Goal: Transaction & Acquisition: Purchase product/service

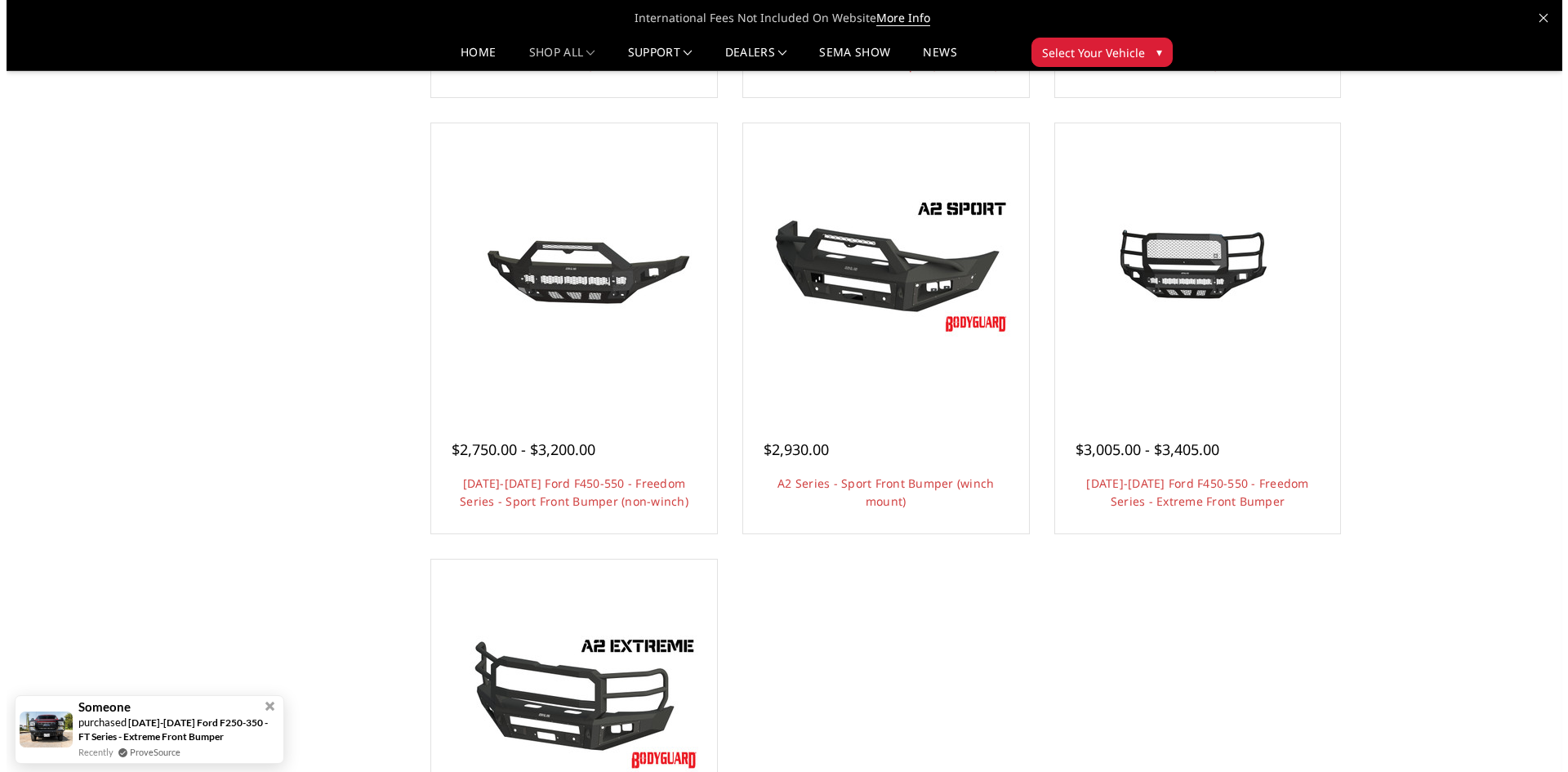
scroll to position [980, 0]
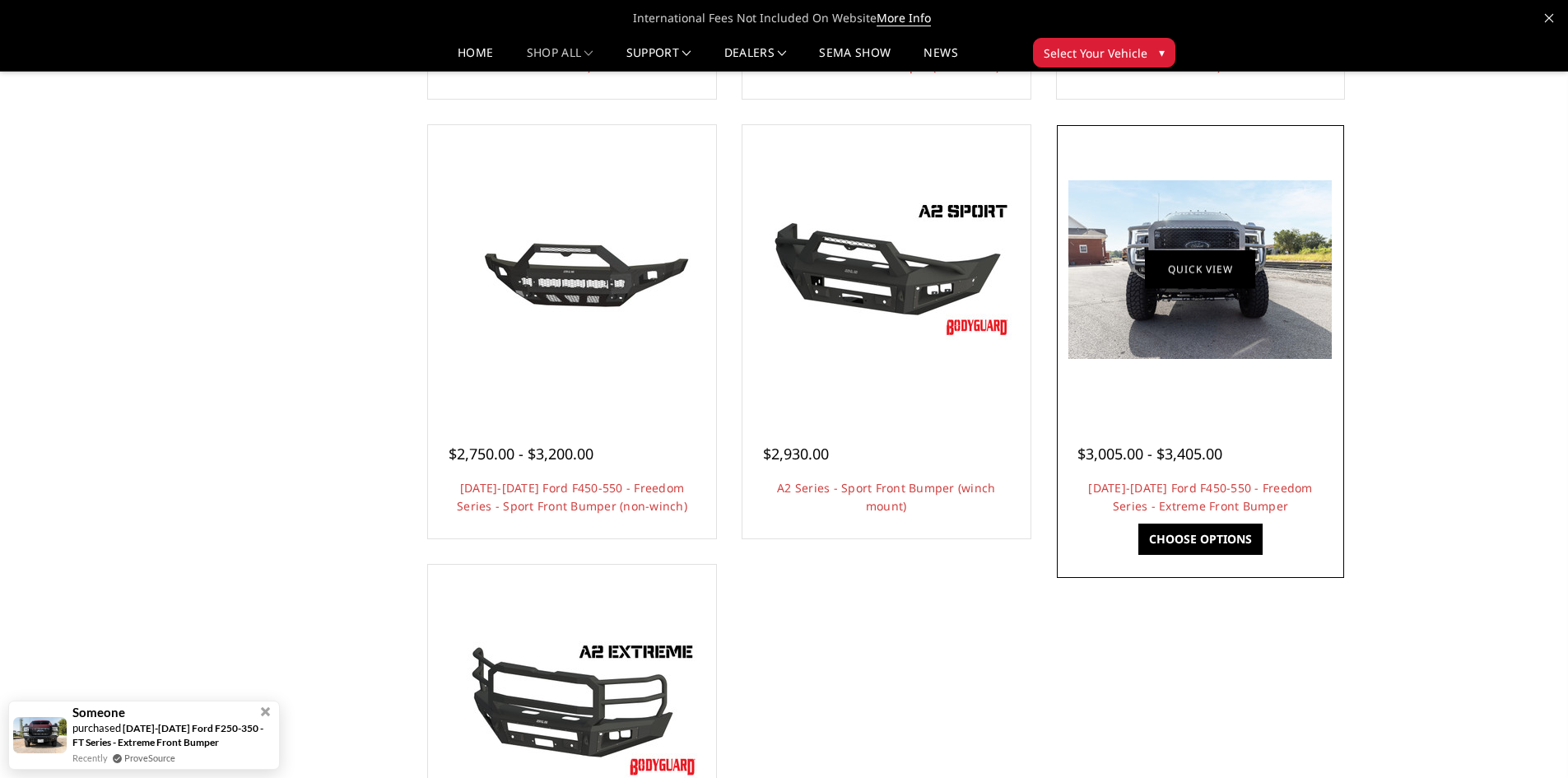
click at [1028, 261] on link "Quick view" at bounding box center [1200, 269] width 110 height 38
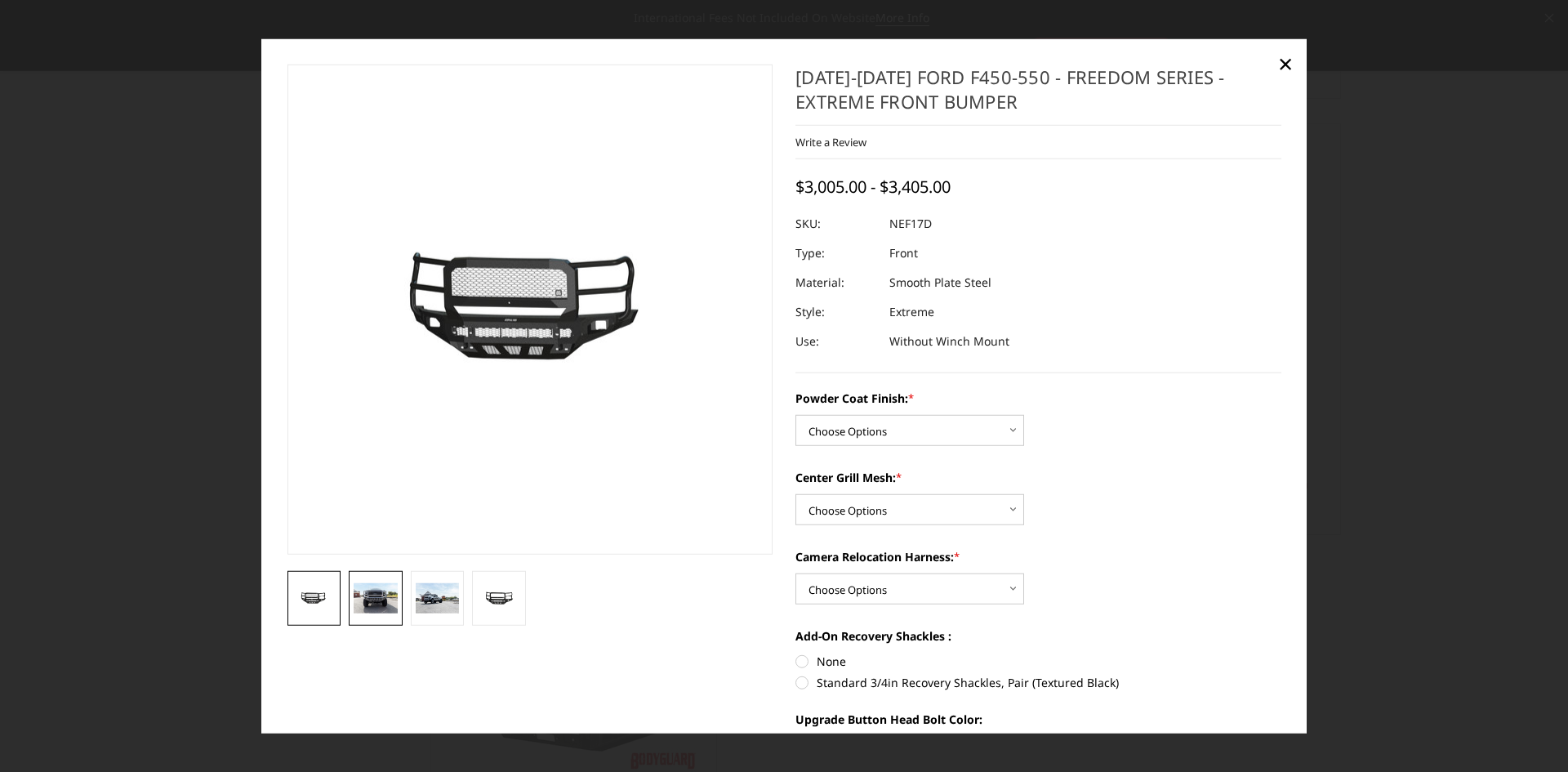
click at [382, 471] on img at bounding box center [375, 598] width 44 height 29
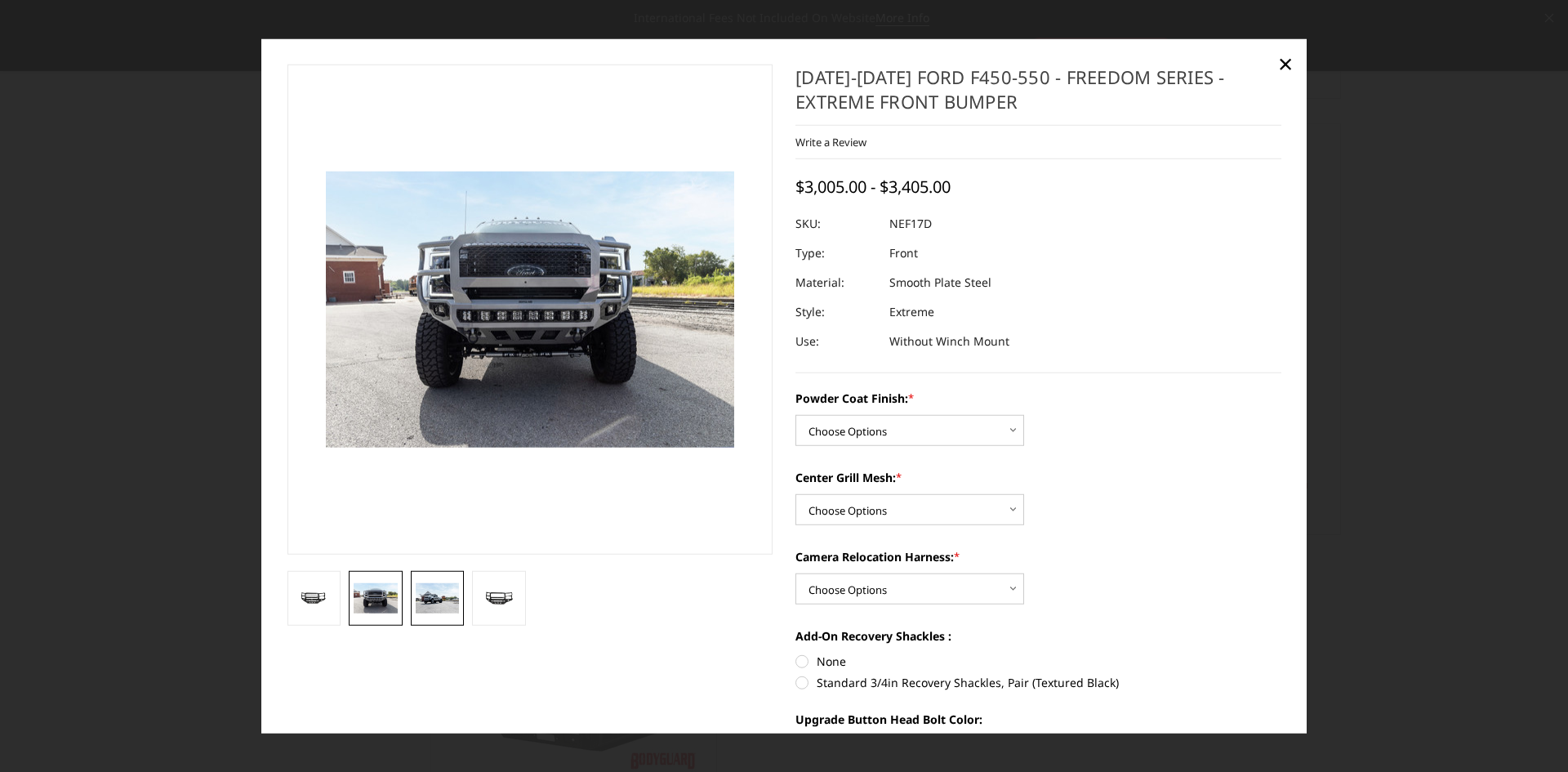
click at [429, 471] on img at bounding box center [437, 598] width 44 height 29
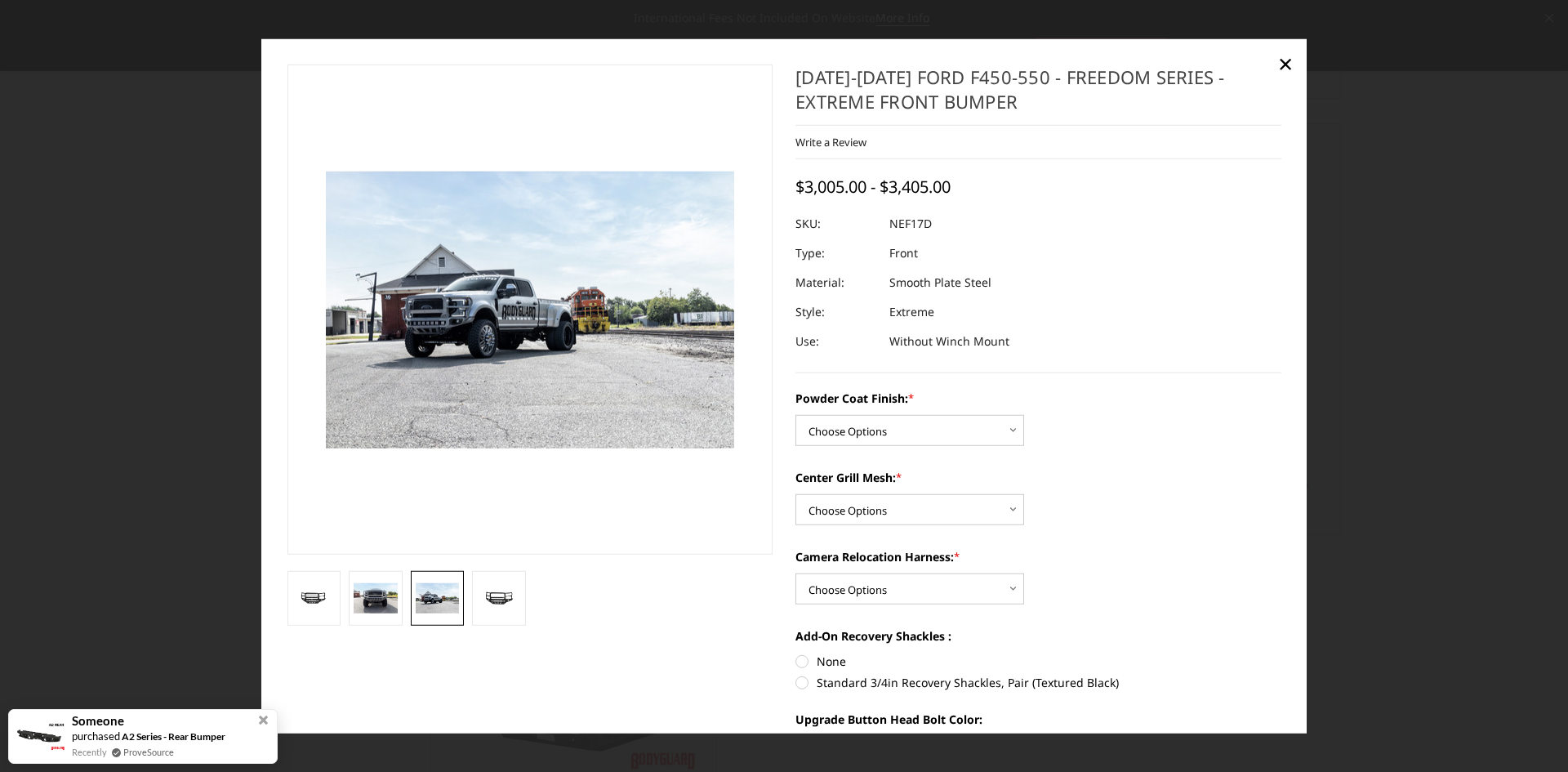
click at [431, 471] on img at bounding box center [437, 598] width 44 height 29
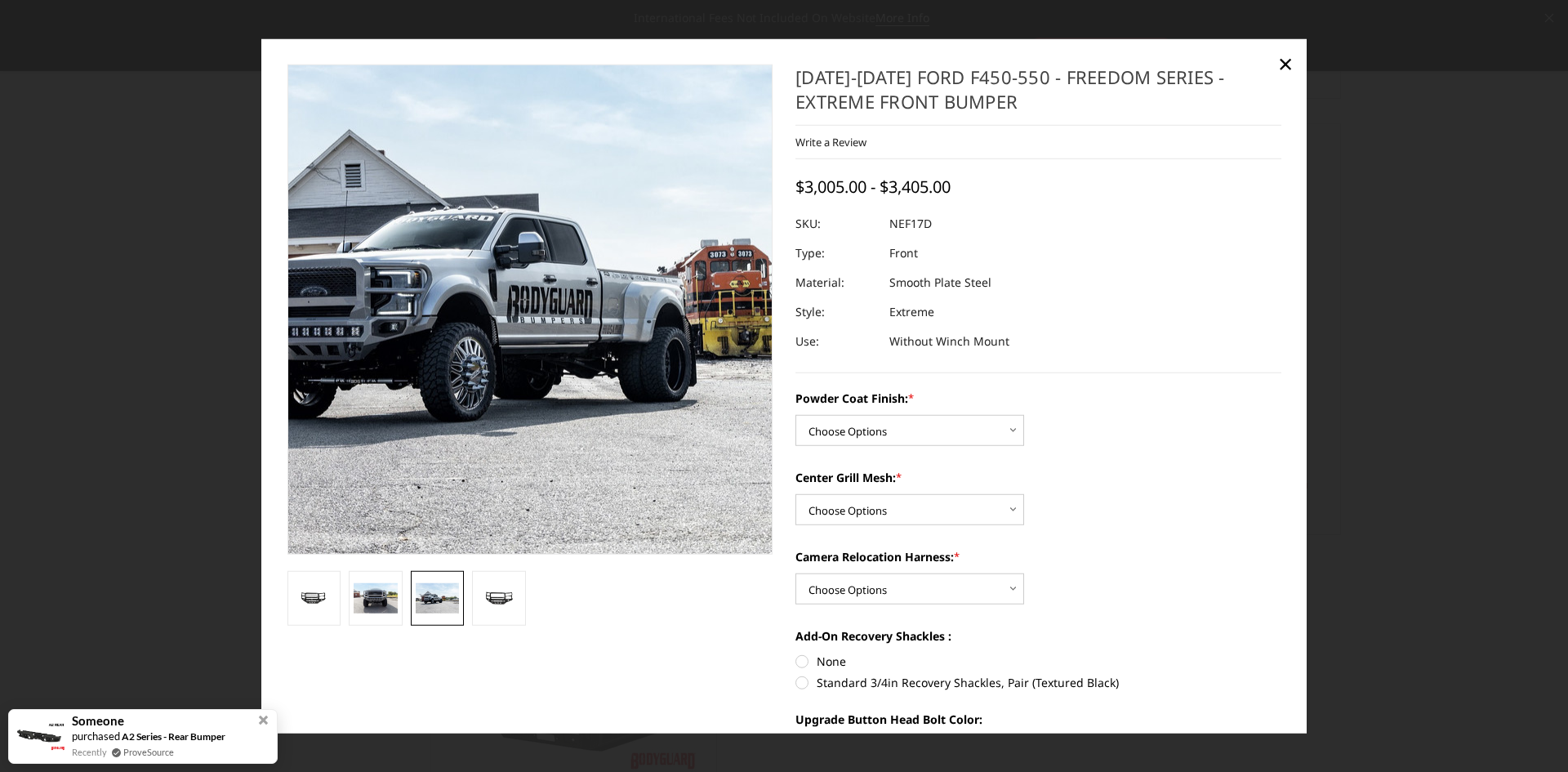
click at [483, 337] on img at bounding box center [579, 297] width 1045 height 709
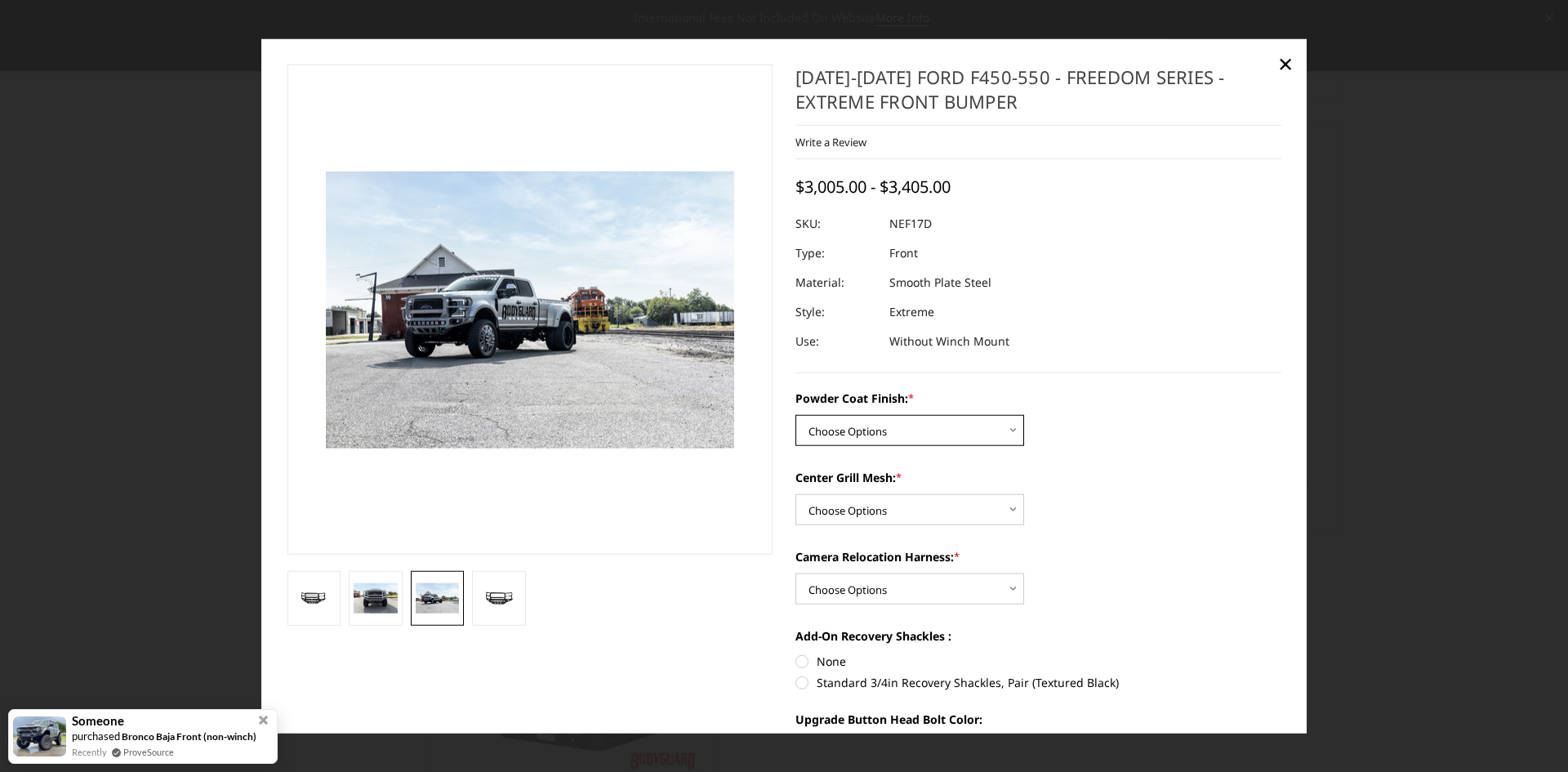
click at [1012, 432] on select "Choose Options Bare Metal Textured Black Powder Coat" at bounding box center [910, 431] width 229 height 31
select select "3094"
click at [795, 415] on select "Choose Options Bare Metal Textured Black Powder Coat" at bounding box center [910, 431] width 229 height 31
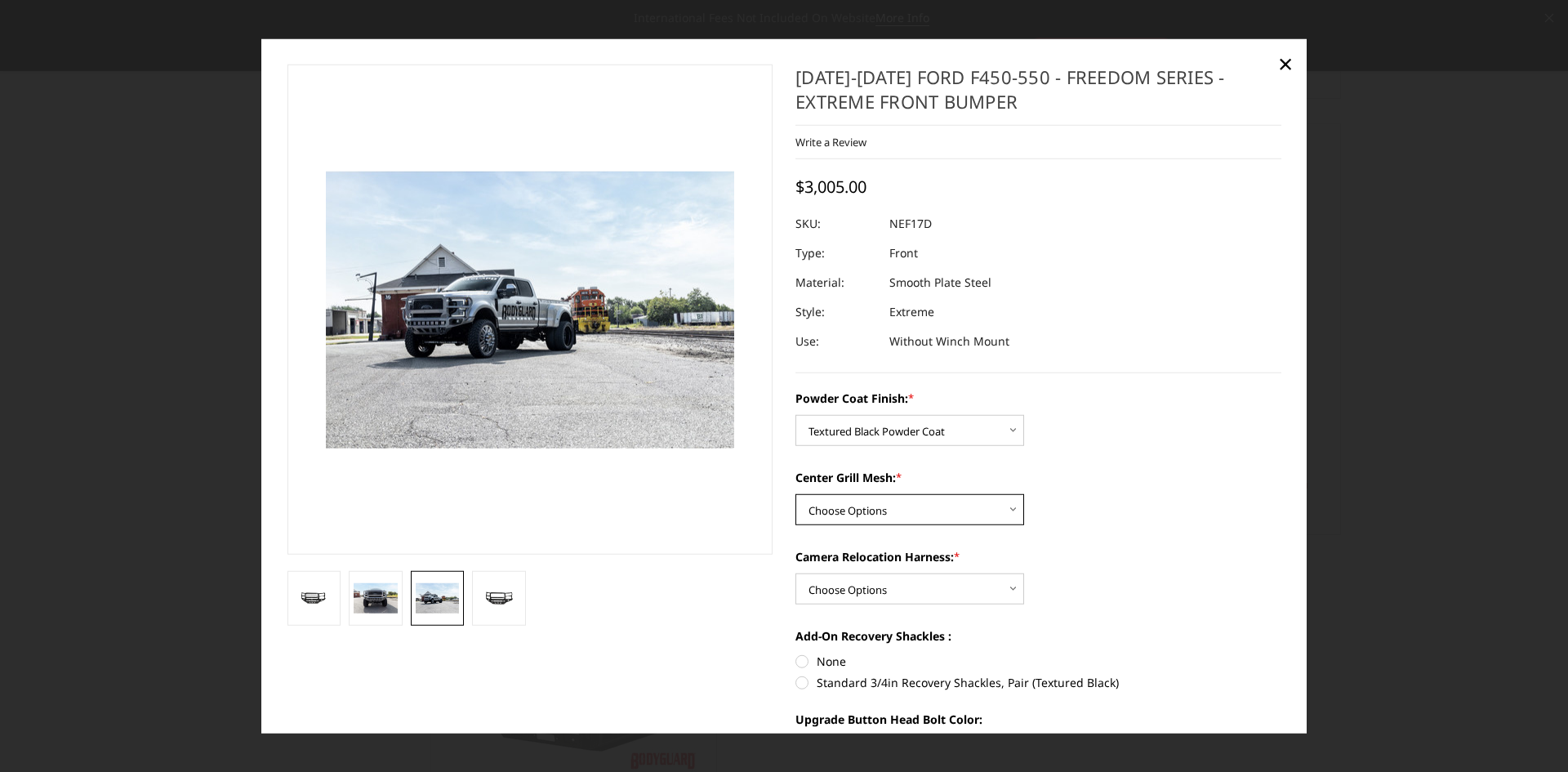
click at [1000, 471] on select "Choose Options WITH Expanded Metal in Center Grill WITHOUT Expanded Metal in Ce…" at bounding box center [910, 510] width 229 height 31
select select "3095"
click at [795, 471] on select "Choose Options WITH Expanded Metal in Center Grill WITHOUT Expanded Metal in Ce…" at bounding box center [910, 510] width 229 height 31
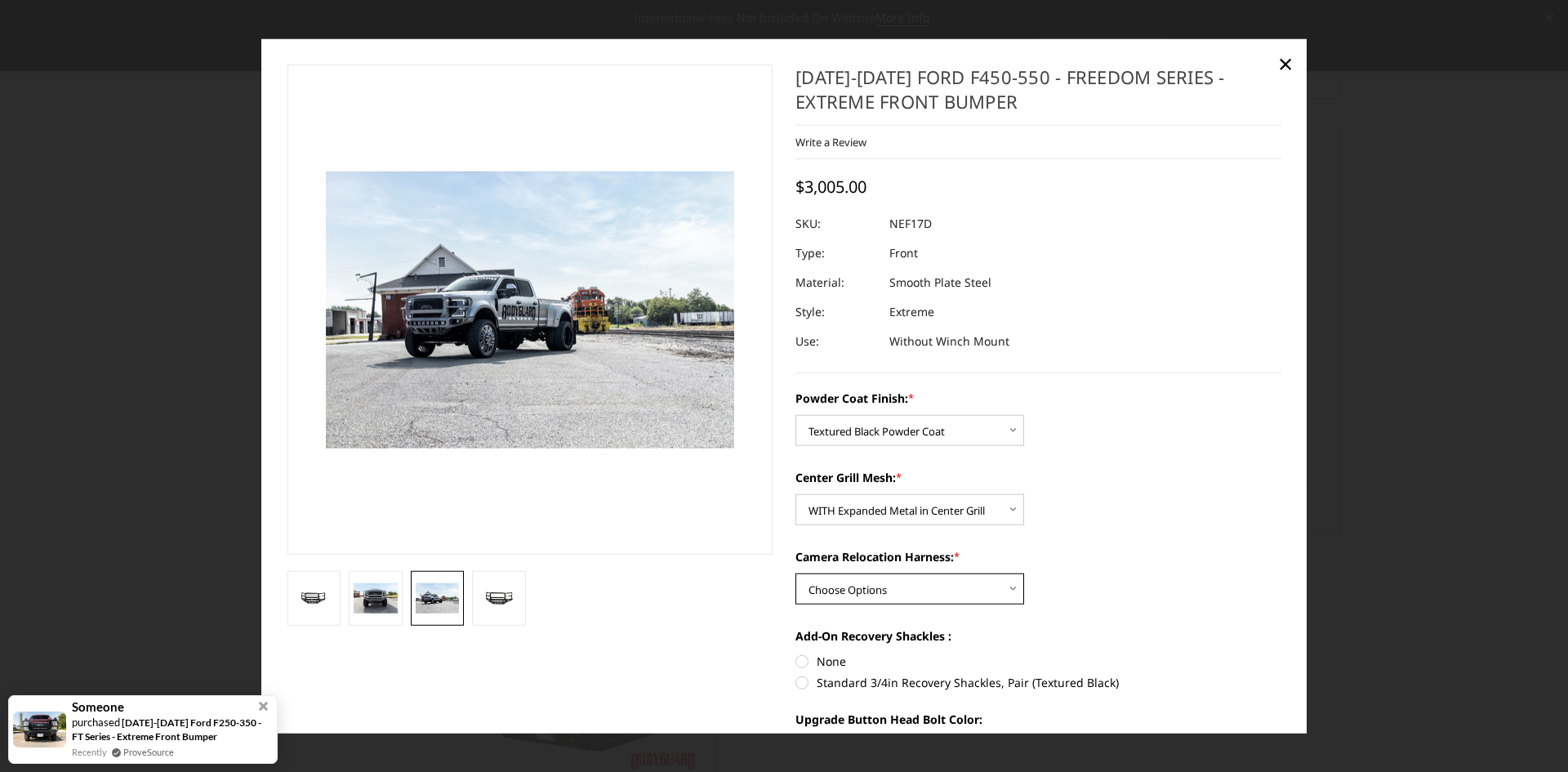
click at [1005, 471] on select "Choose Options WITH Camera Relocation Harness WITHOUT Camera Relocation Harness" at bounding box center [910, 589] width 229 height 31
select select "3097"
click at [795, 471] on select "Choose Options WITH Camera Relocation Harness WITHOUT Camera Relocation Harness" at bounding box center [910, 589] width 229 height 31
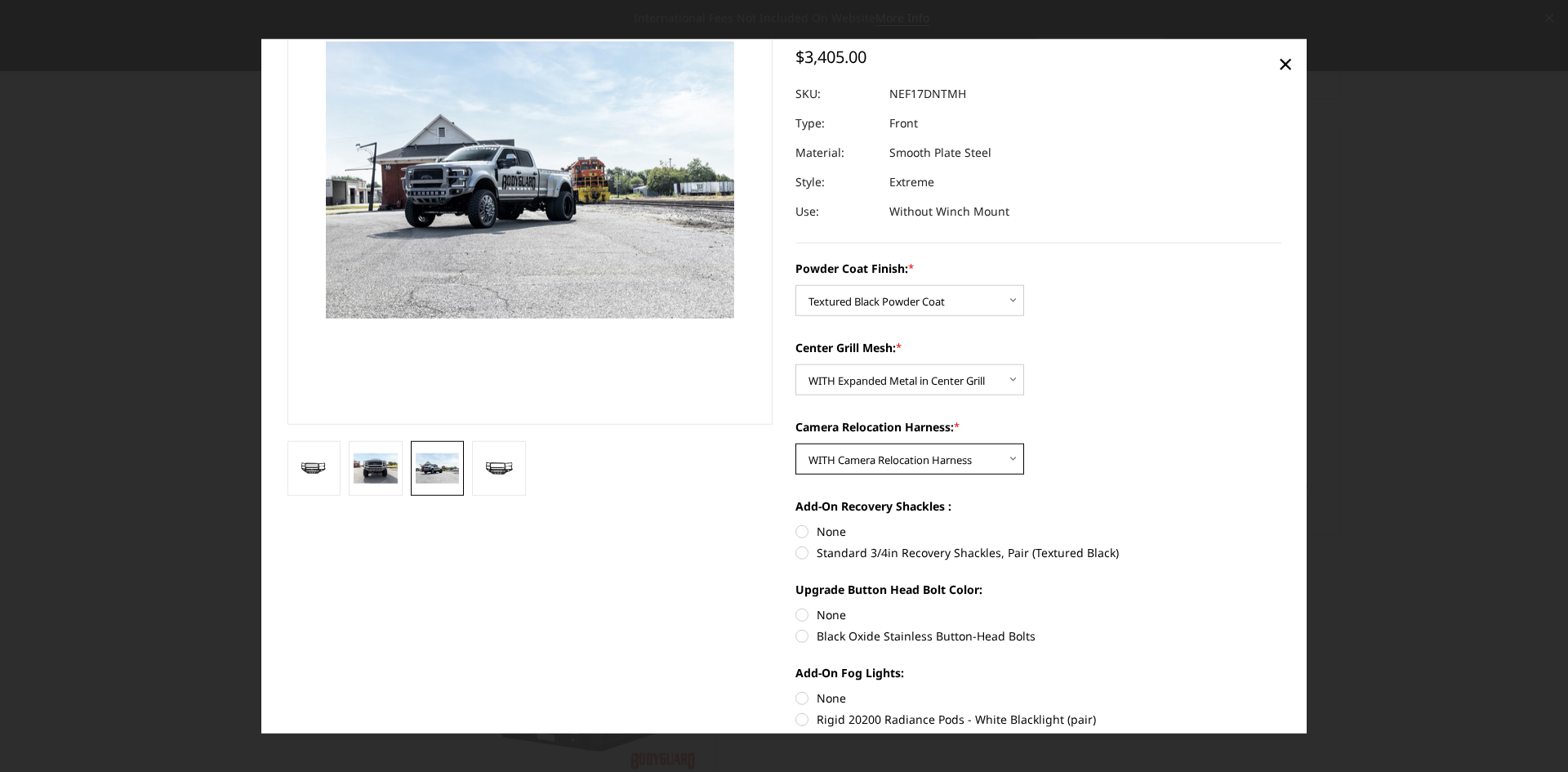
scroll to position [163, 0]
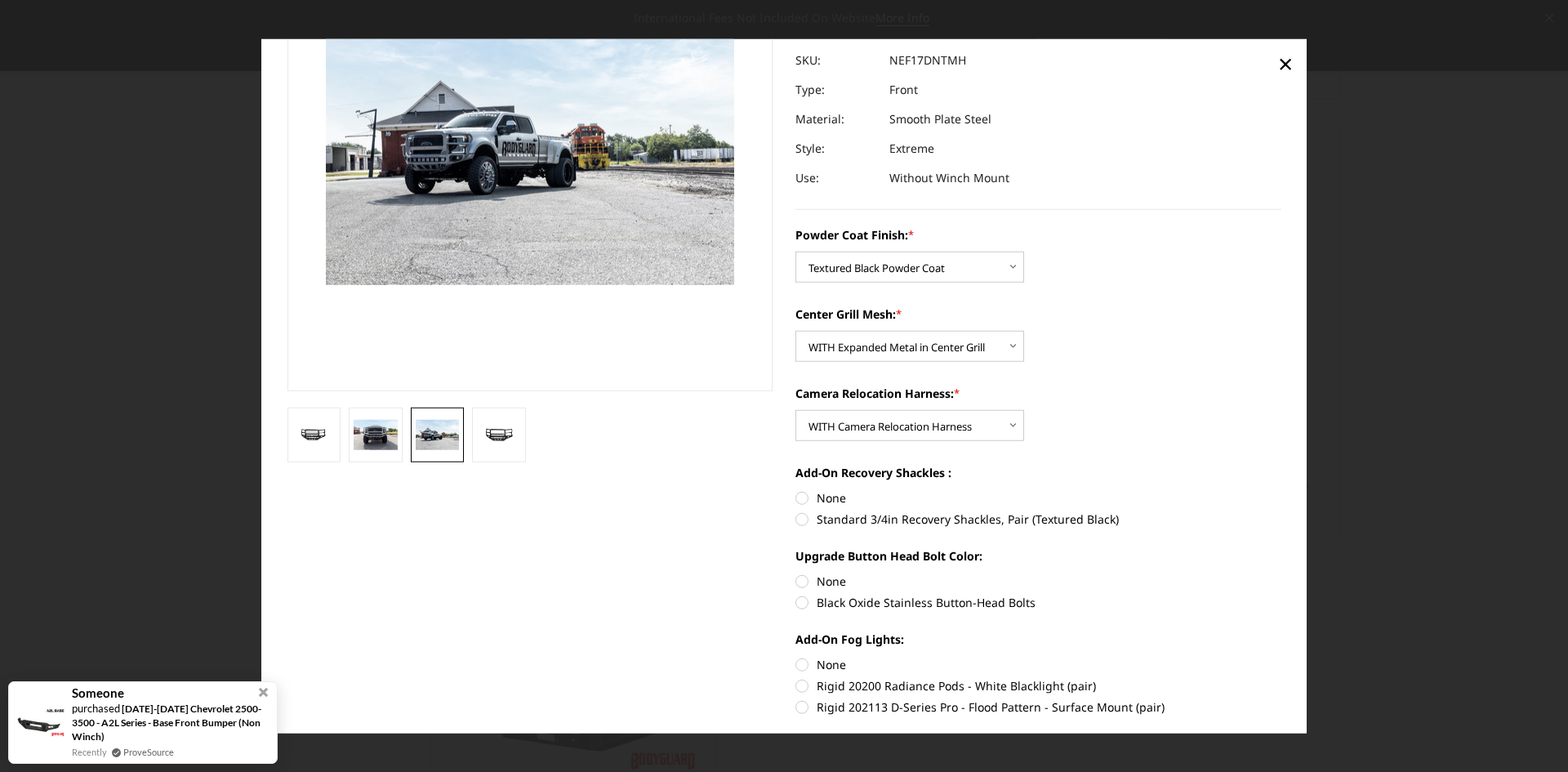
click at [868, 471] on label "Standard 3/4in Recovery Shackles, Pair (Textured Black)" at bounding box center [1038, 520] width 486 height 18
click at [1019, 471] on input "Standard 3/4in Recovery Shackles, Pair (Textured Black)" at bounding box center [1281, 489] width 1 height 1
radio input "true"
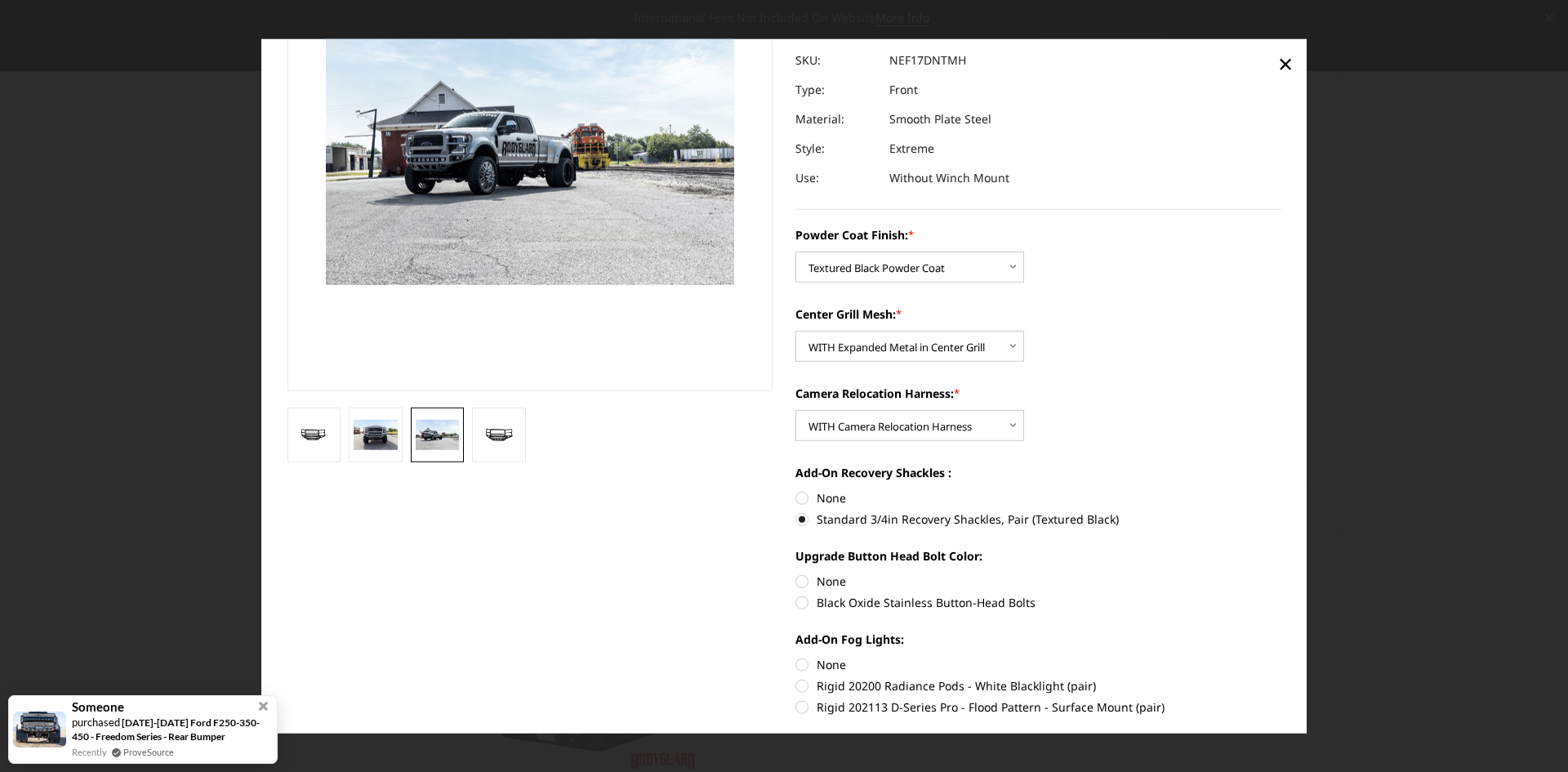
click at [884, 471] on label "Black Oxide Stainless Button-Head Bolts" at bounding box center [1038, 603] width 486 height 18
click at [1019, 471] on input "Black Oxide Stainless Button-Head Bolts" at bounding box center [1281, 572] width 1 height 1
radio input "true"
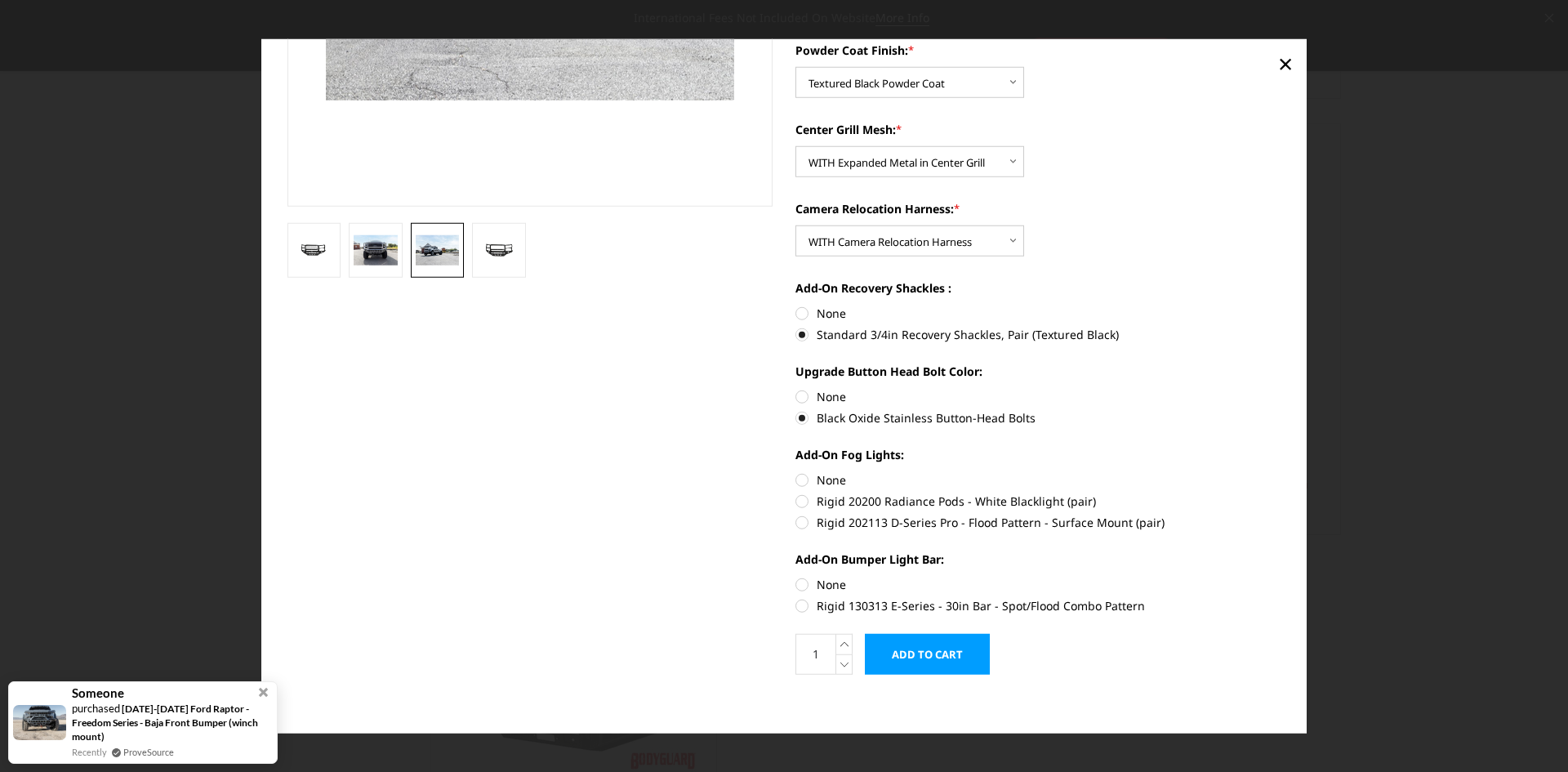
scroll to position [354, 0]
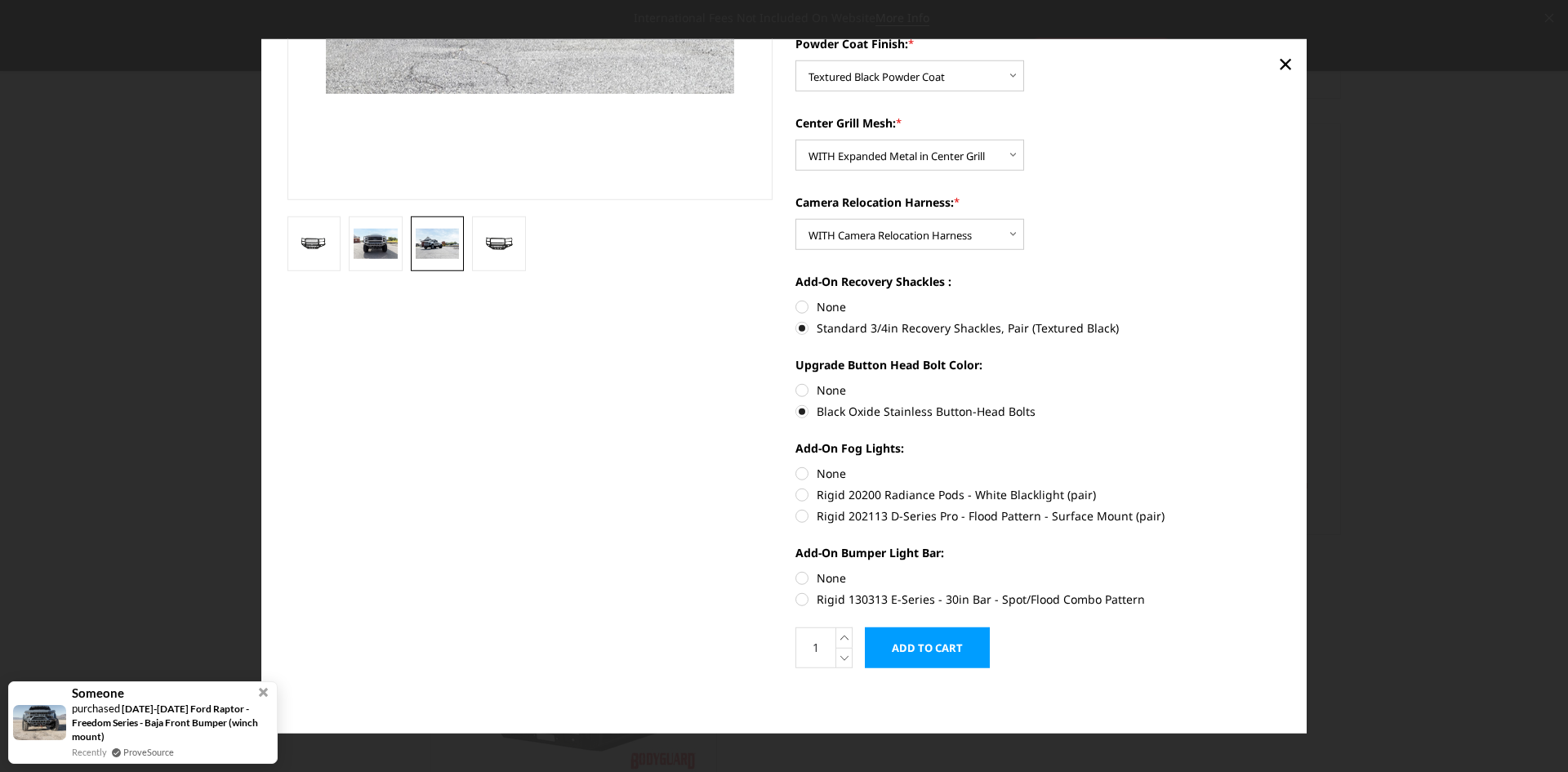
click at [948, 471] on label "Rigid 130313 E-Series - 30in Bar - Spot/Flood Combo Pattern" at bounding box center [1038, 600] width 486 height 18
click at [1019, 471] on input "Rigid 130313 E-Series - 30in Bar - Spot/Flood Combo Pattern" at bounding box center [1281, 569] width 1 height 1
radio input "true"
click at [918, 471] on label "Rigid 202113 D-Series Pro - Flood Pattern - Surface Mount (pair)" at bounding box center [1038, 516] width 486 height 18
click at [1019, 471] on input "Rigid 202113 D-Series Pro - Flood Pattern - Surface Mount (pair)" at bounding box center [1281, 486] width 1 height 1
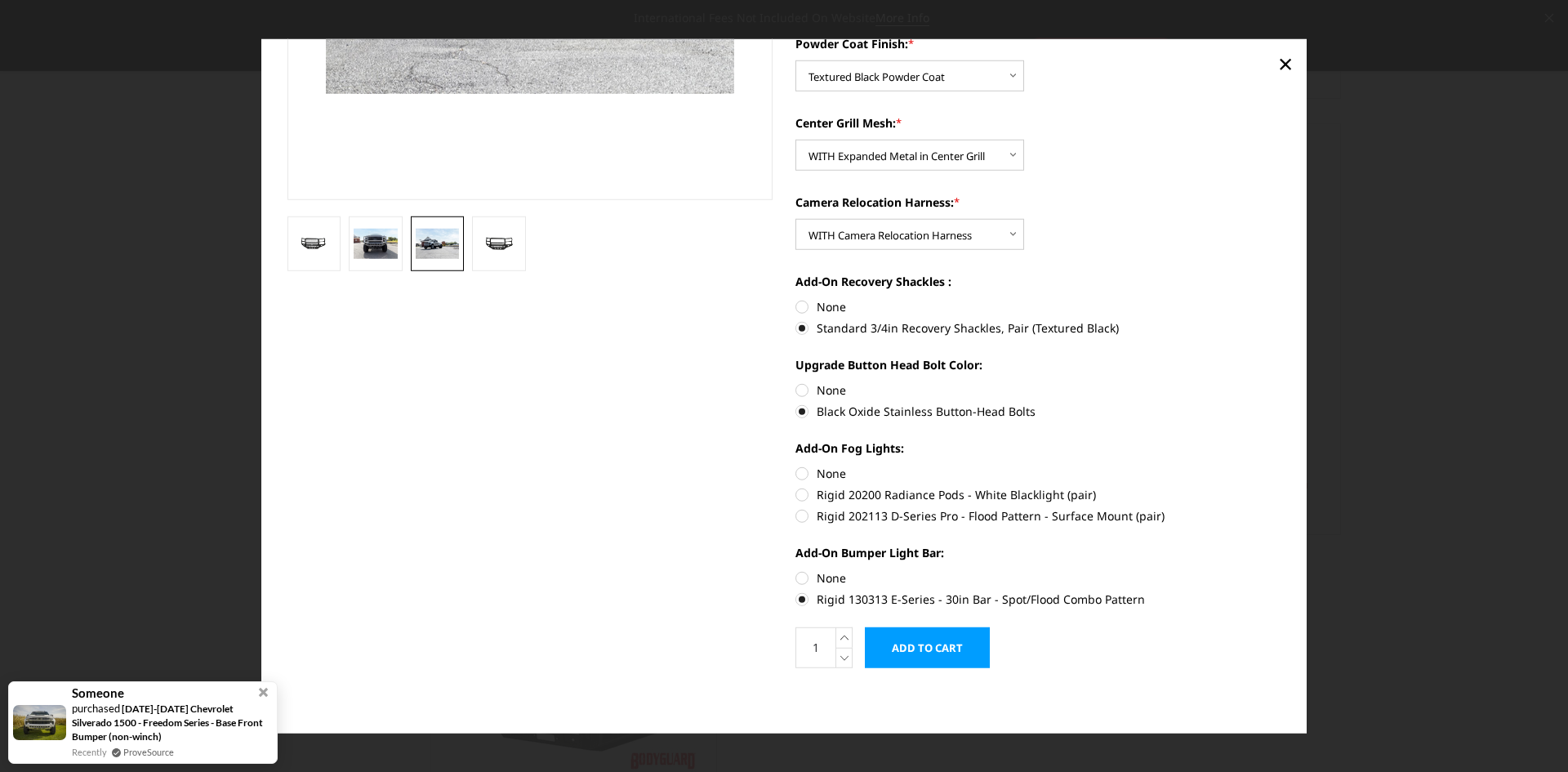
radio input "true"
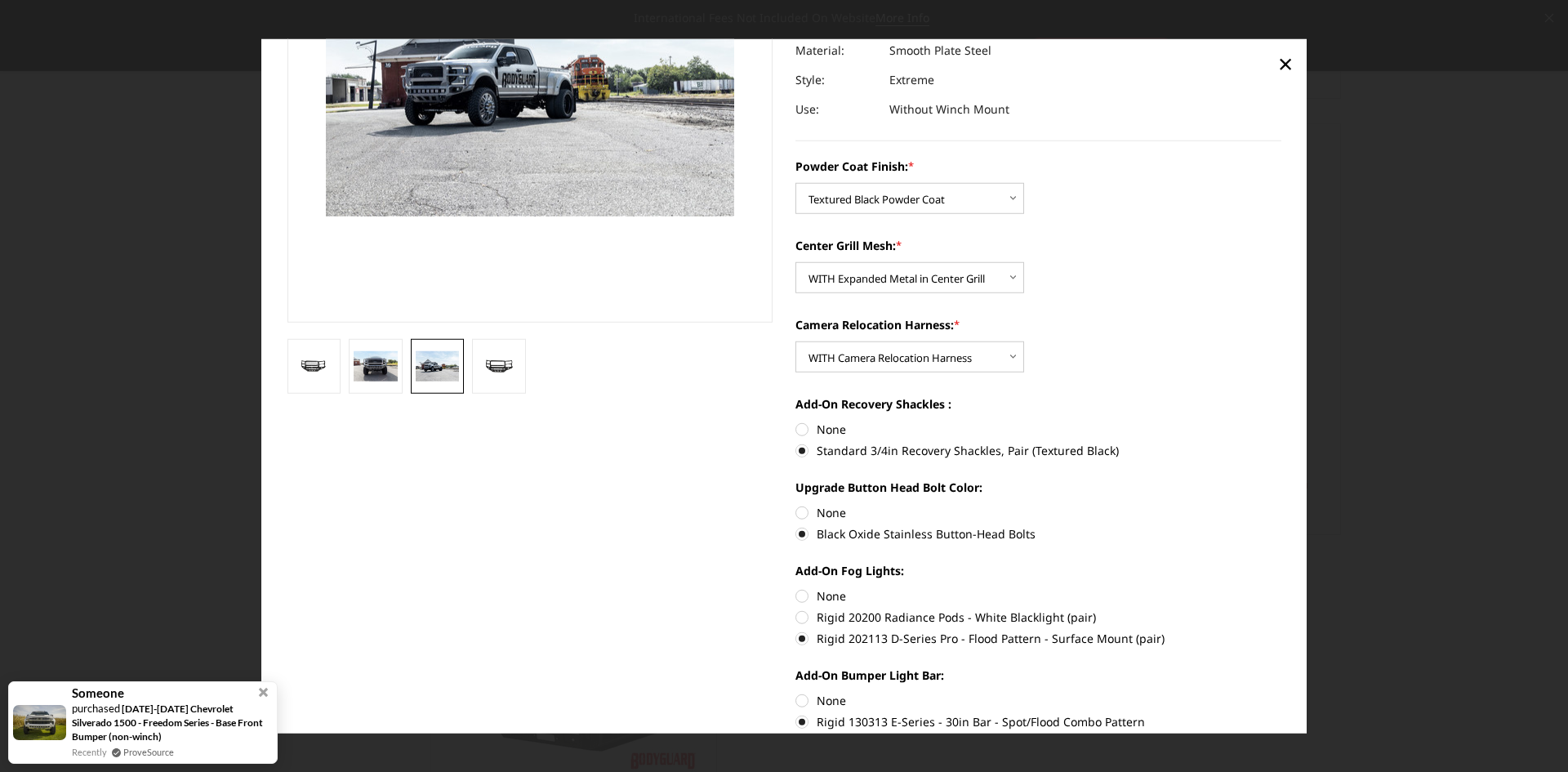
scroll to position [327, 0]
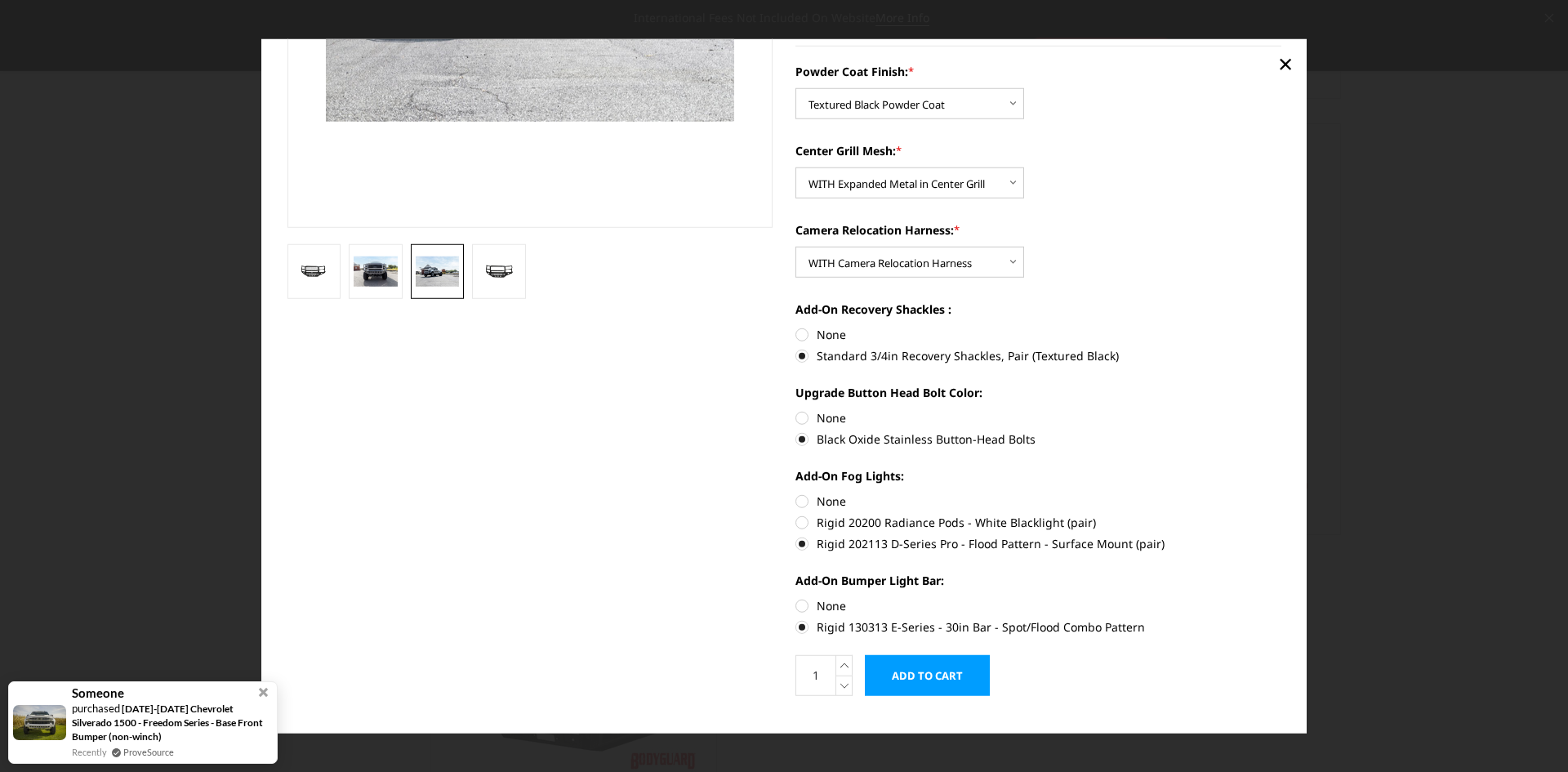
click at [800, 471] on label "Rigid 130313 E-Series - 30in Bar - Spot/Flood Combo Pattern" at bounding box center [1038, 627] width 486 height 18
click at [1019, 471] on input "Rigid 130313 E-Series - 30in Bar - Spot/Flood Combo Pattern" at bounding box center [1281, 597] width 1 height 1
click at [797, 471] on label "None" at bounding box center [1038, 606] width 486 height 18
click at [796, 471] on input "None" at bounding box center [795, 597] width 1 height 1
radio input "true"
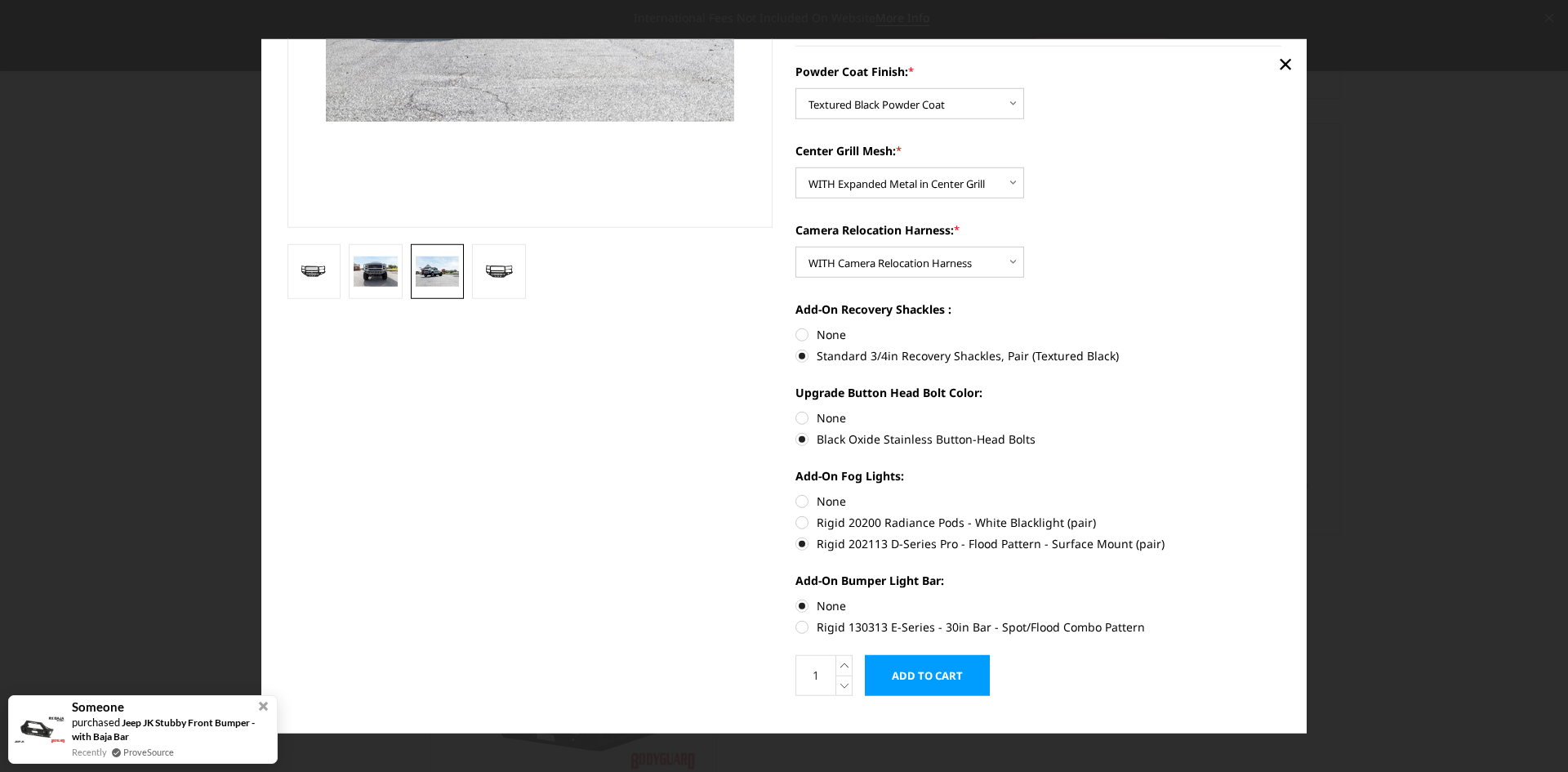
drag, startPoint x: 798, startPoint y: 630, endPoint x: 866, endPoint y: 644, distance: 69.4
click at [803, 471] on label "Rigid 130313 E-Series - 30in Bar - Spot/Flood Combo Pattern" at bounding box center [1038, 627] width 486 height 18
click at [1019, 471] on input "Rigid 130313 E-Series - 30in Bar - Spot/Flood Combo Pattern" at bounding box center [1281, 597] width 1 height 1
radio input "true"
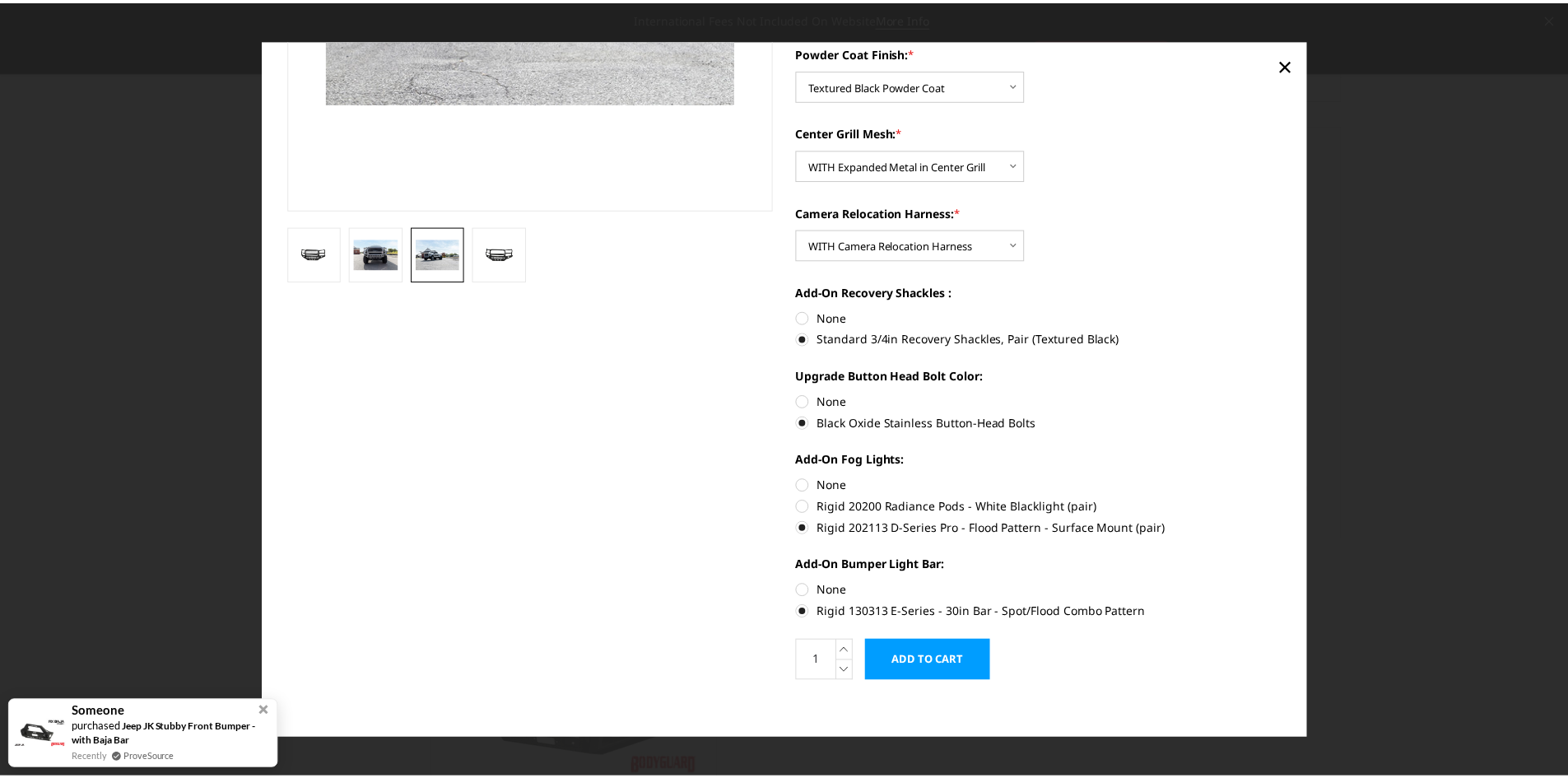
scroll to position [357, 0]
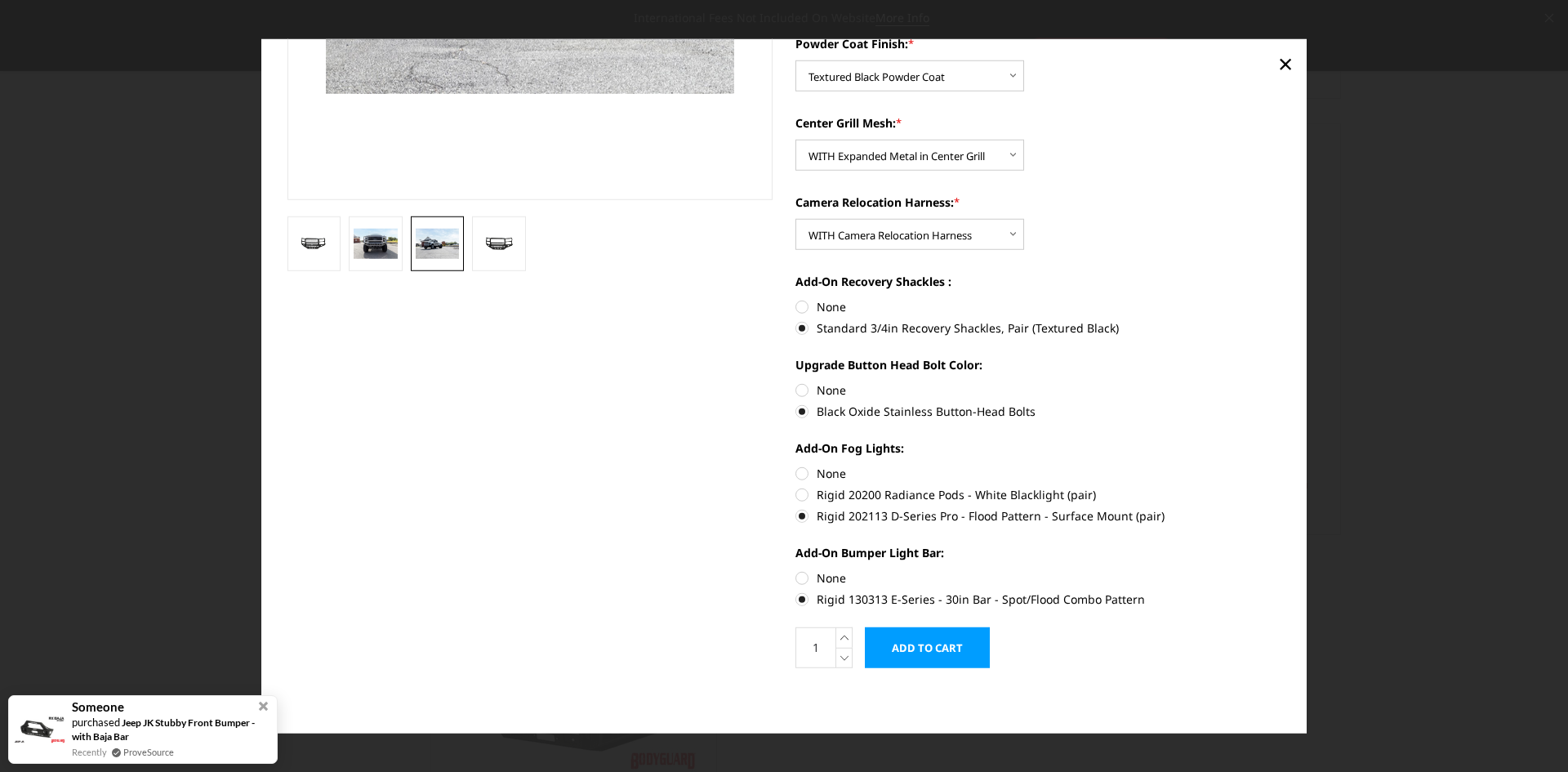
click at [928, 471] on input "Add to Cart" at bounding box center [927, 648] width 125 height 41
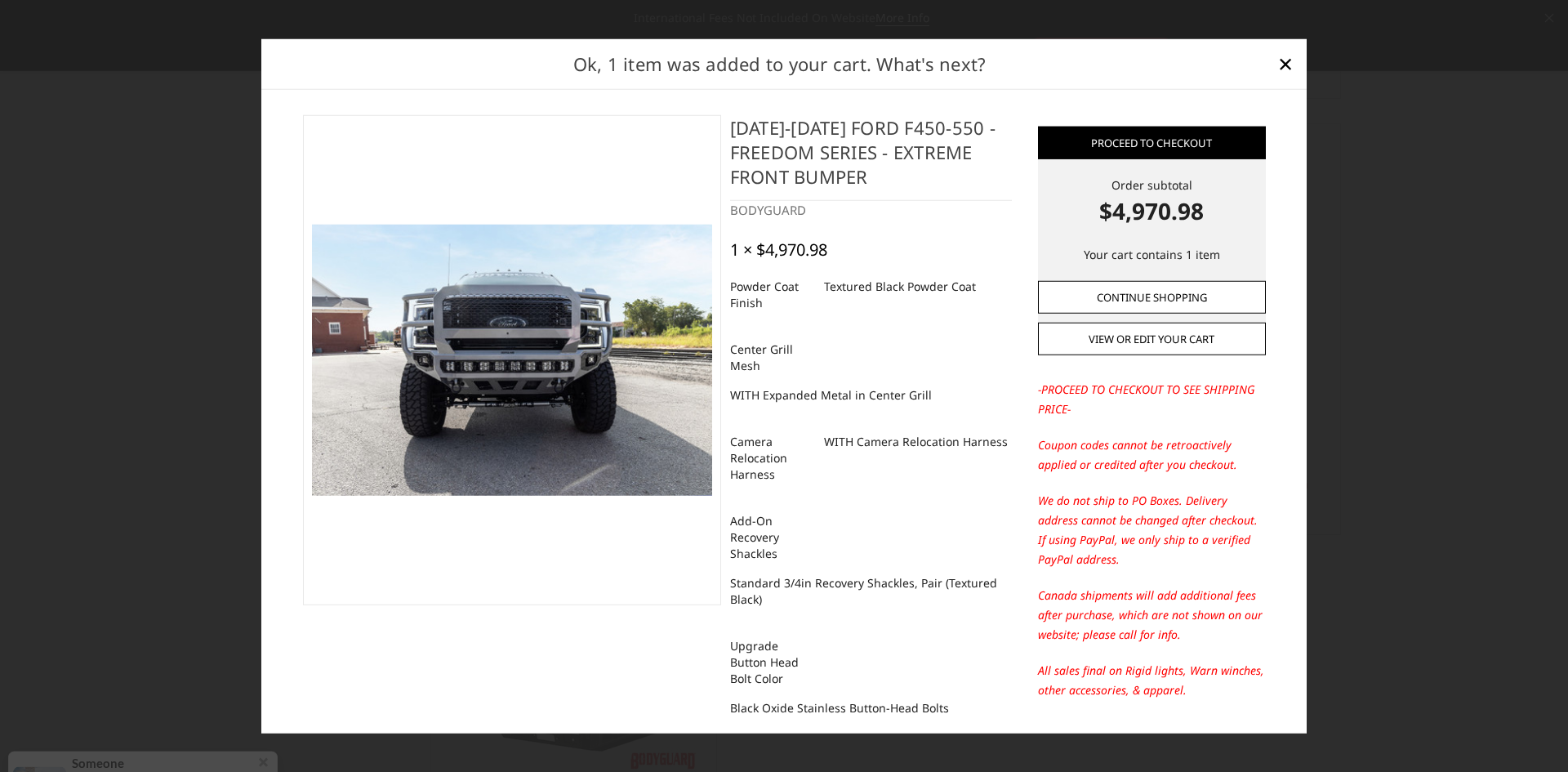
click at [1019, 303] on link "Continue Shopping" at bounding box center [1151, 296] width 228 height 32
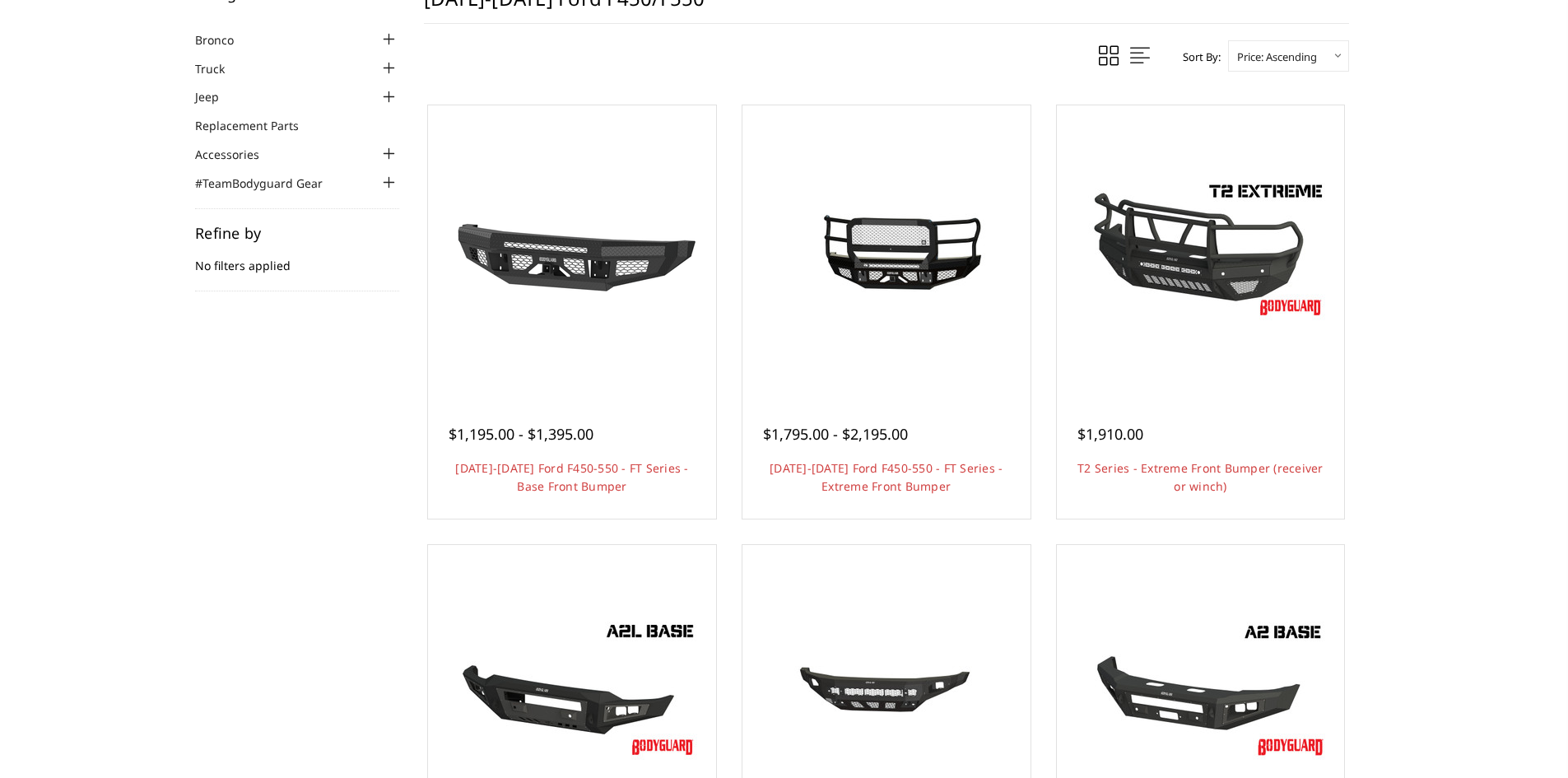
scroll to position [0, 0]
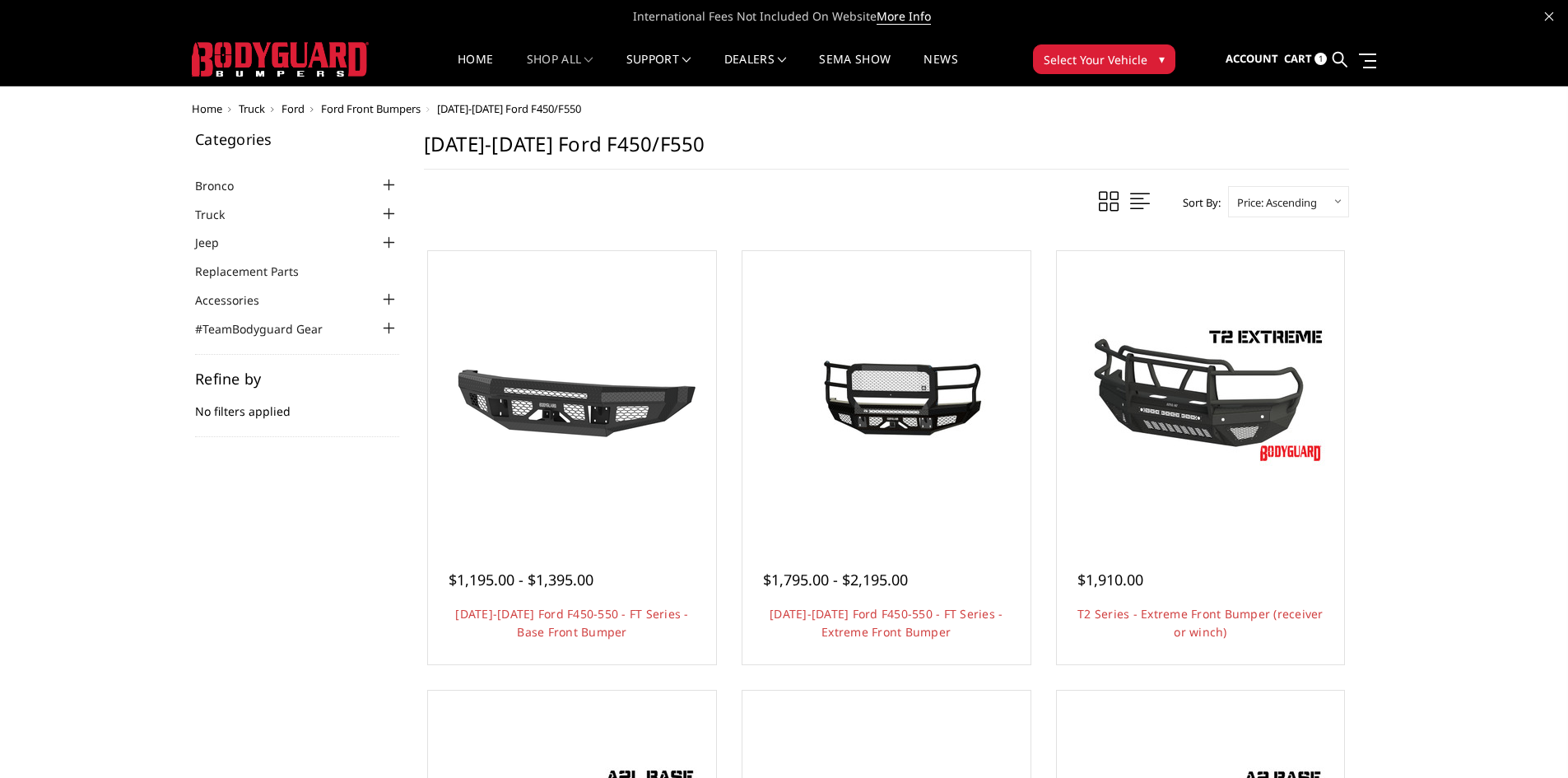
click at [1028, 197] on span at bounding box center [1140, 201] width 20 height 21
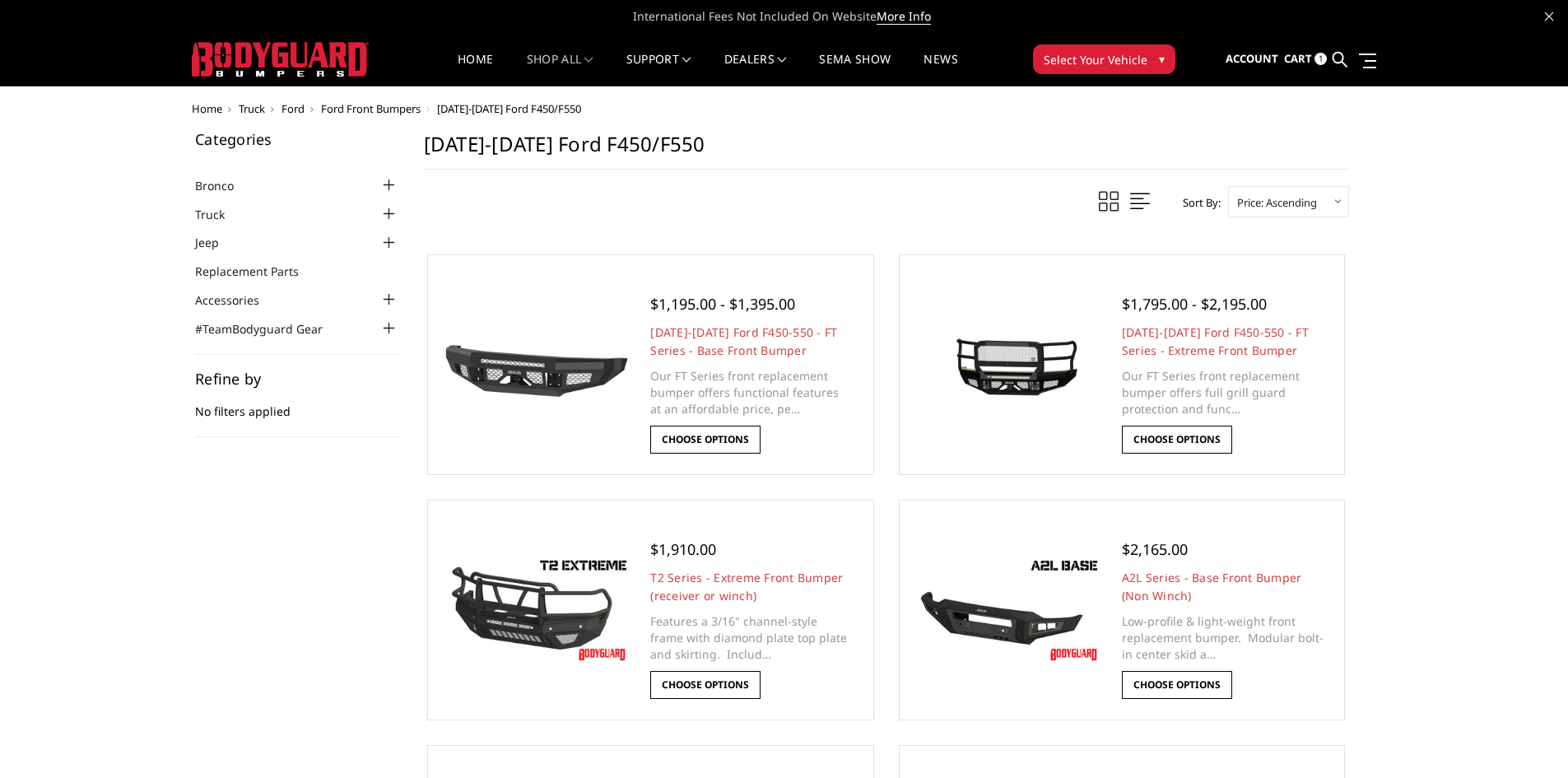
click at [1028, 198] on select "Featured Items Newest Items Best Selling A to Z Z to A By Review Price: Ascendi…" at bounding box center [1288, 202] width 121 height 32
click at [1028, 199] on span at bounding box center [1108, 201] width 20 height 21
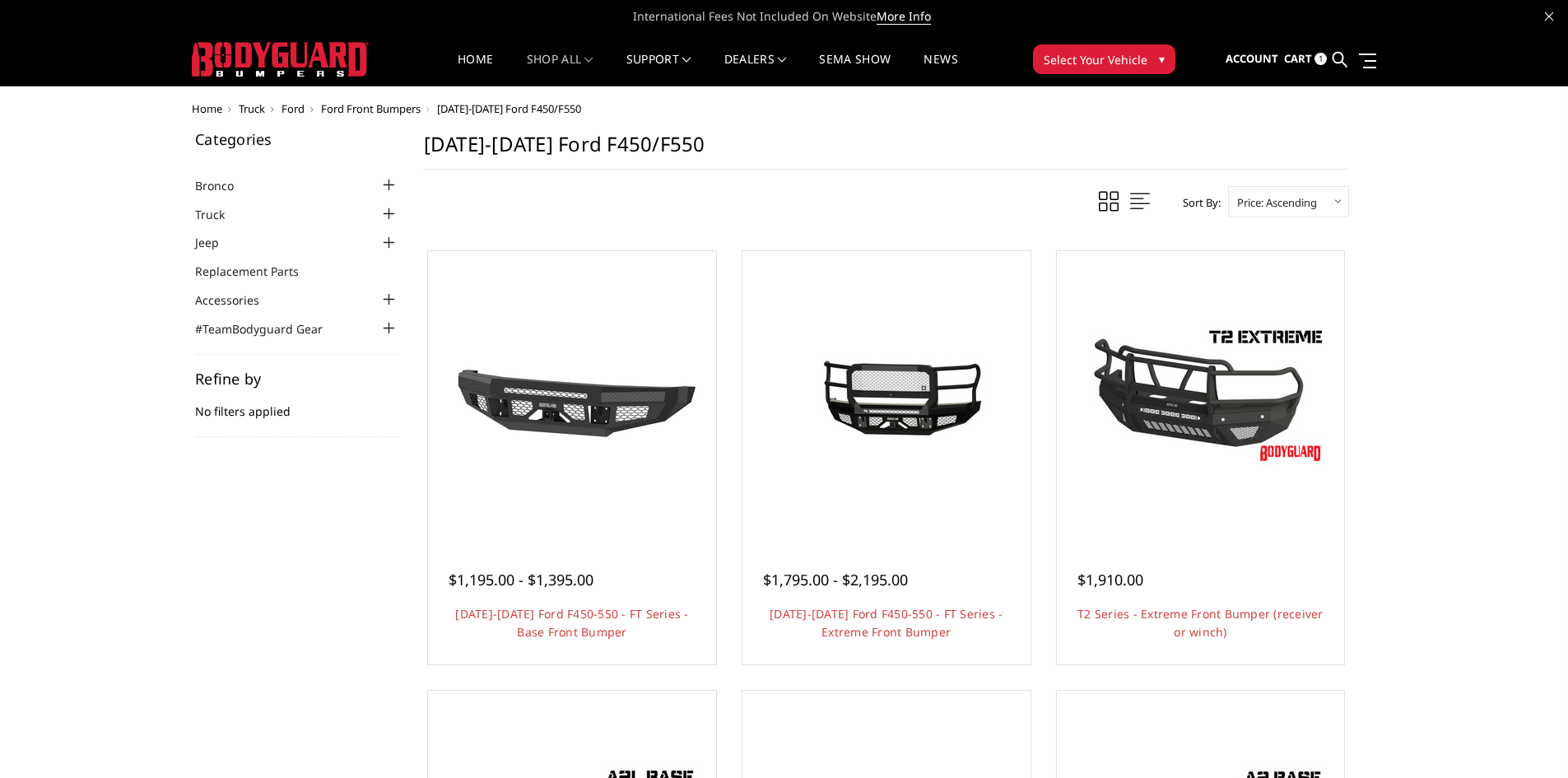
click at [1028, 201] on span at bounding box center [1108, 201] width 20 height 21
click at [1028, 202] on span at bounding box center [1140, 201] width 20 height 21
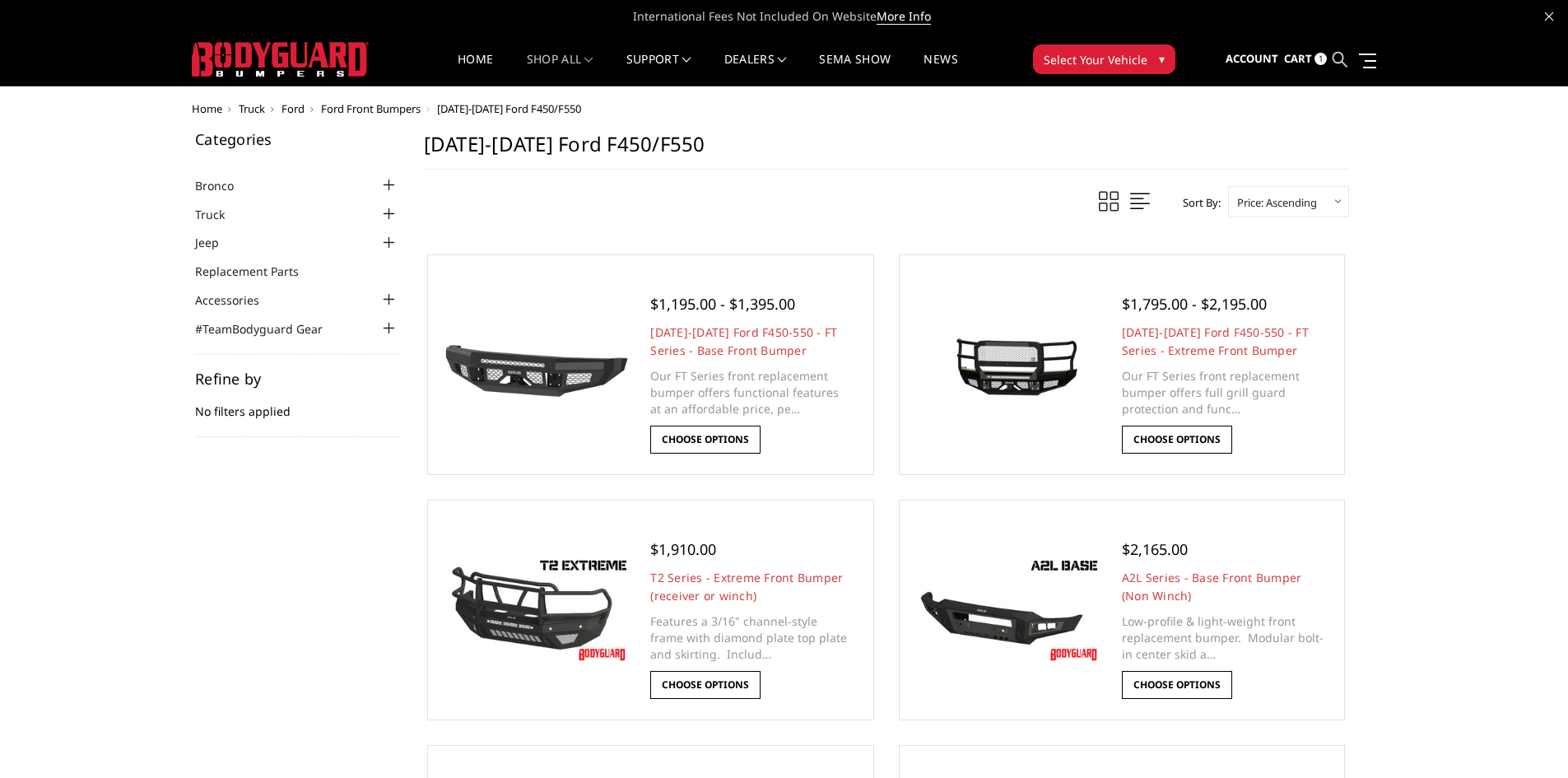
click at [1028, 57] on icon at bounding box center [1339, 59] width 15 height 15
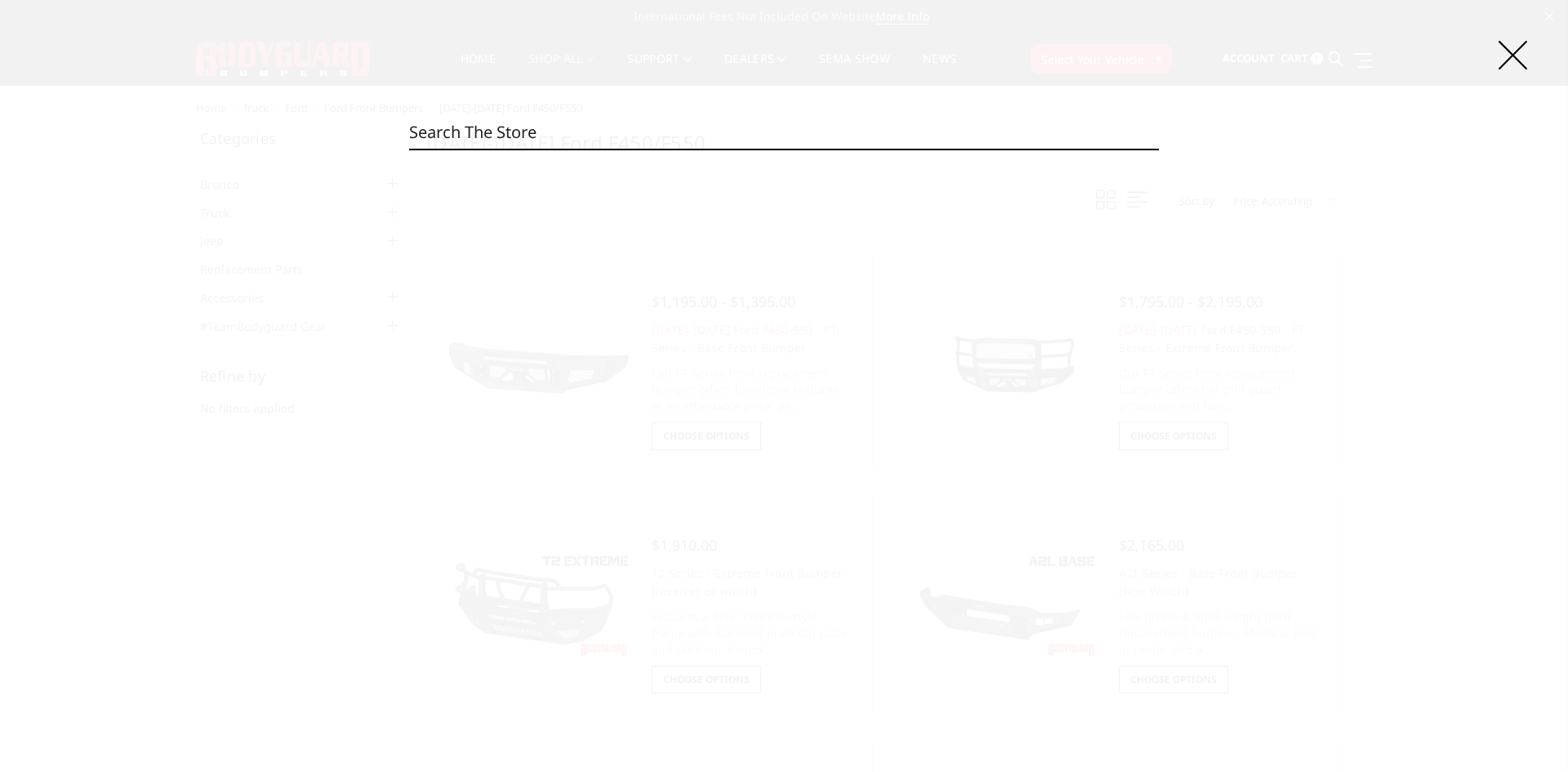
click at [571, 146] on input "Search" at bounding box center [784, 132] width 749 height 32
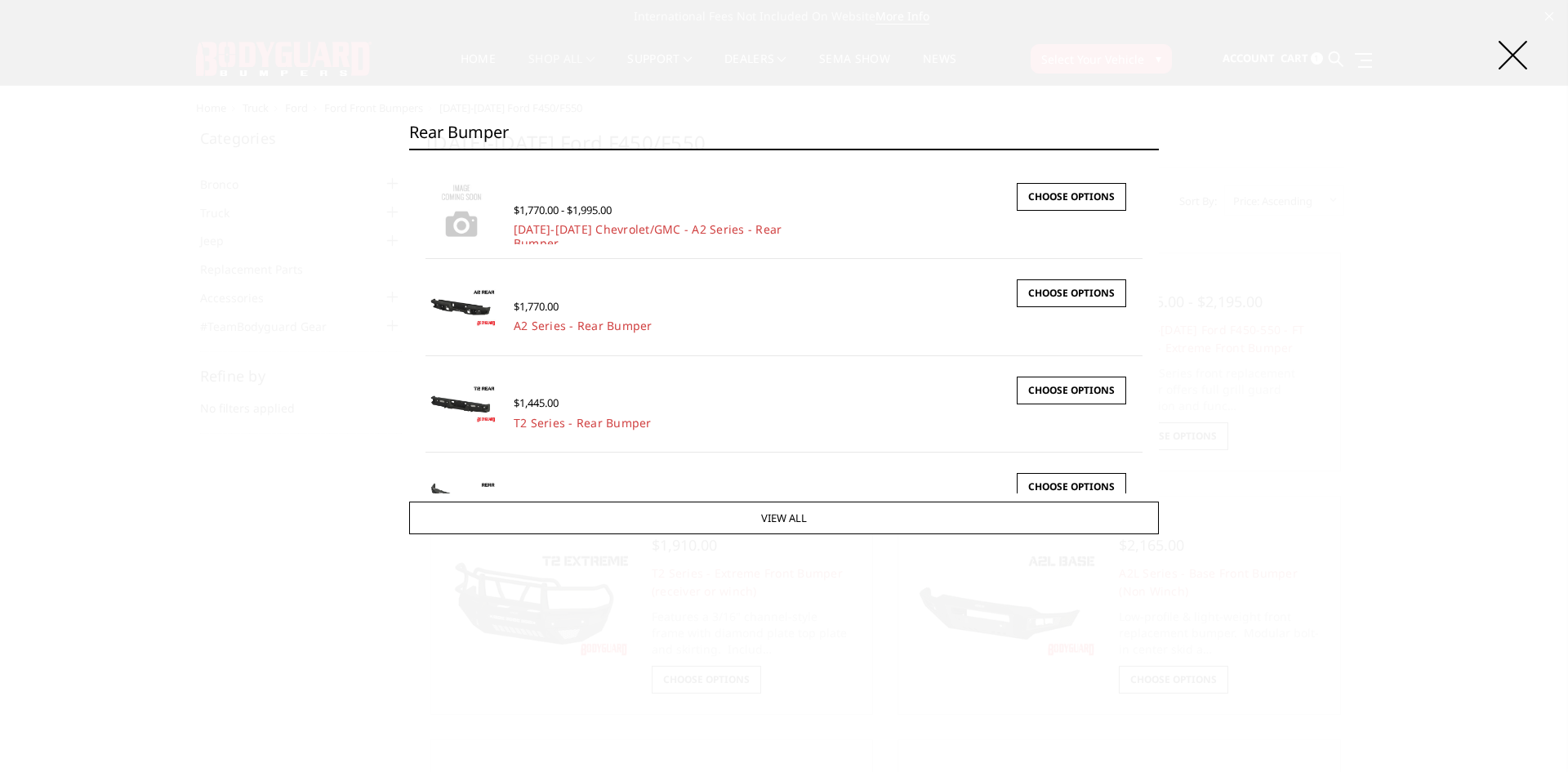
type input "rear bumper"
click at [1019, 149] on input "Search" at bounding box center [1158, 149] width 1 height 1
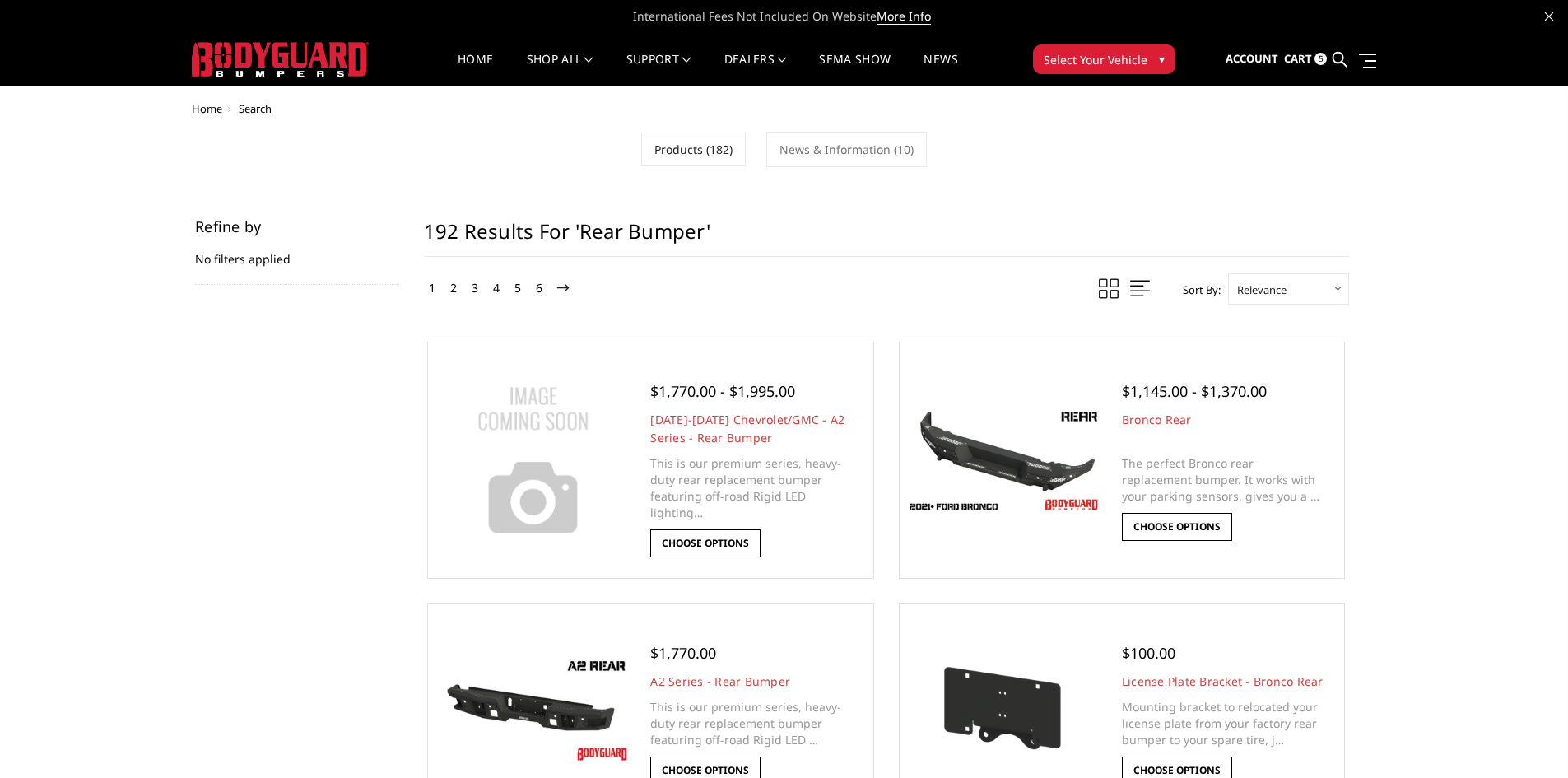
click at [1314, 57] on link "Cart 5" at bounding box center [1305, 59] width 42 height 44
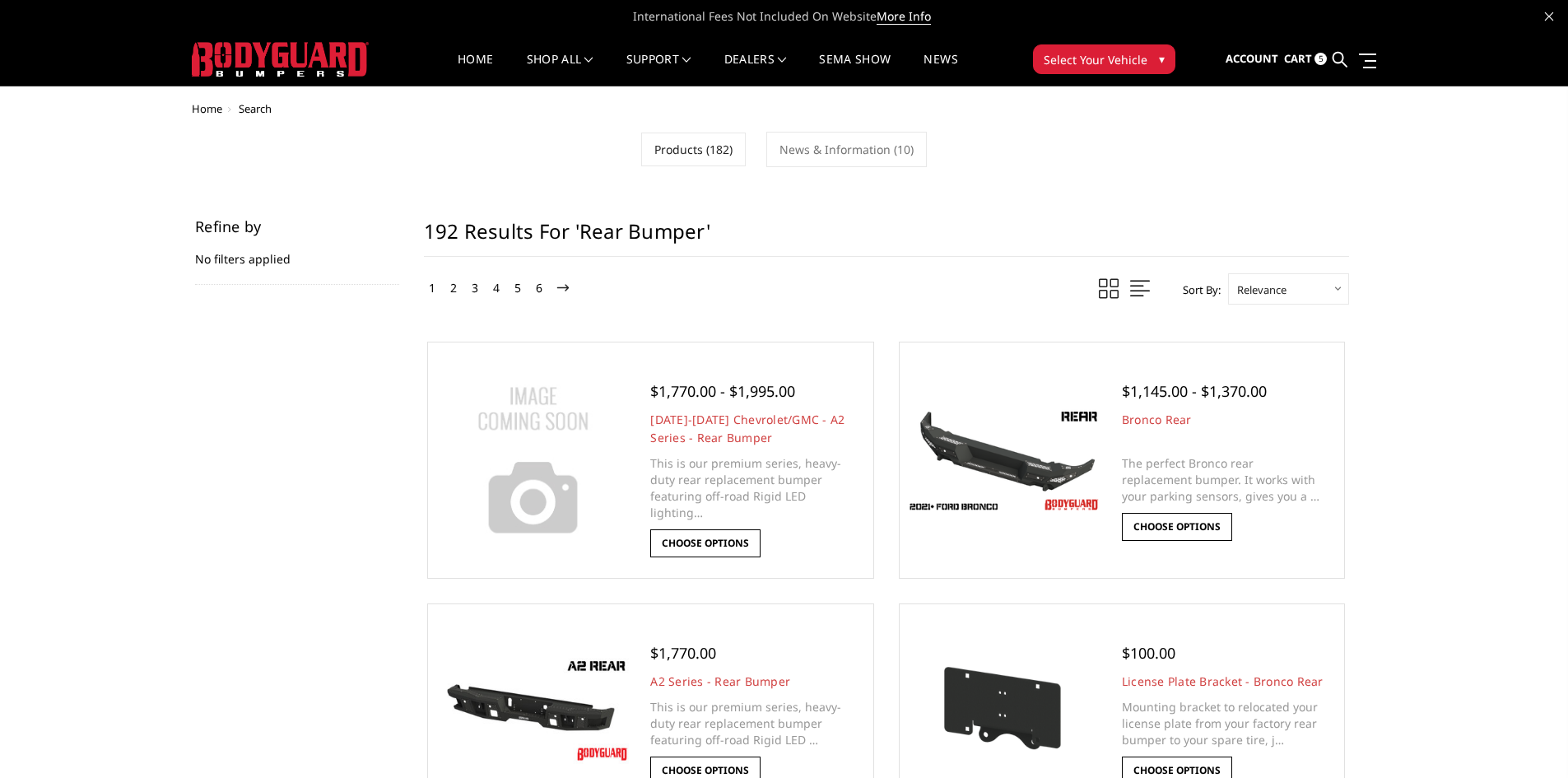
click at [1132, 57] on span "Select Your Vehicle" at bounding box center [1095, 60] width 104 height 18
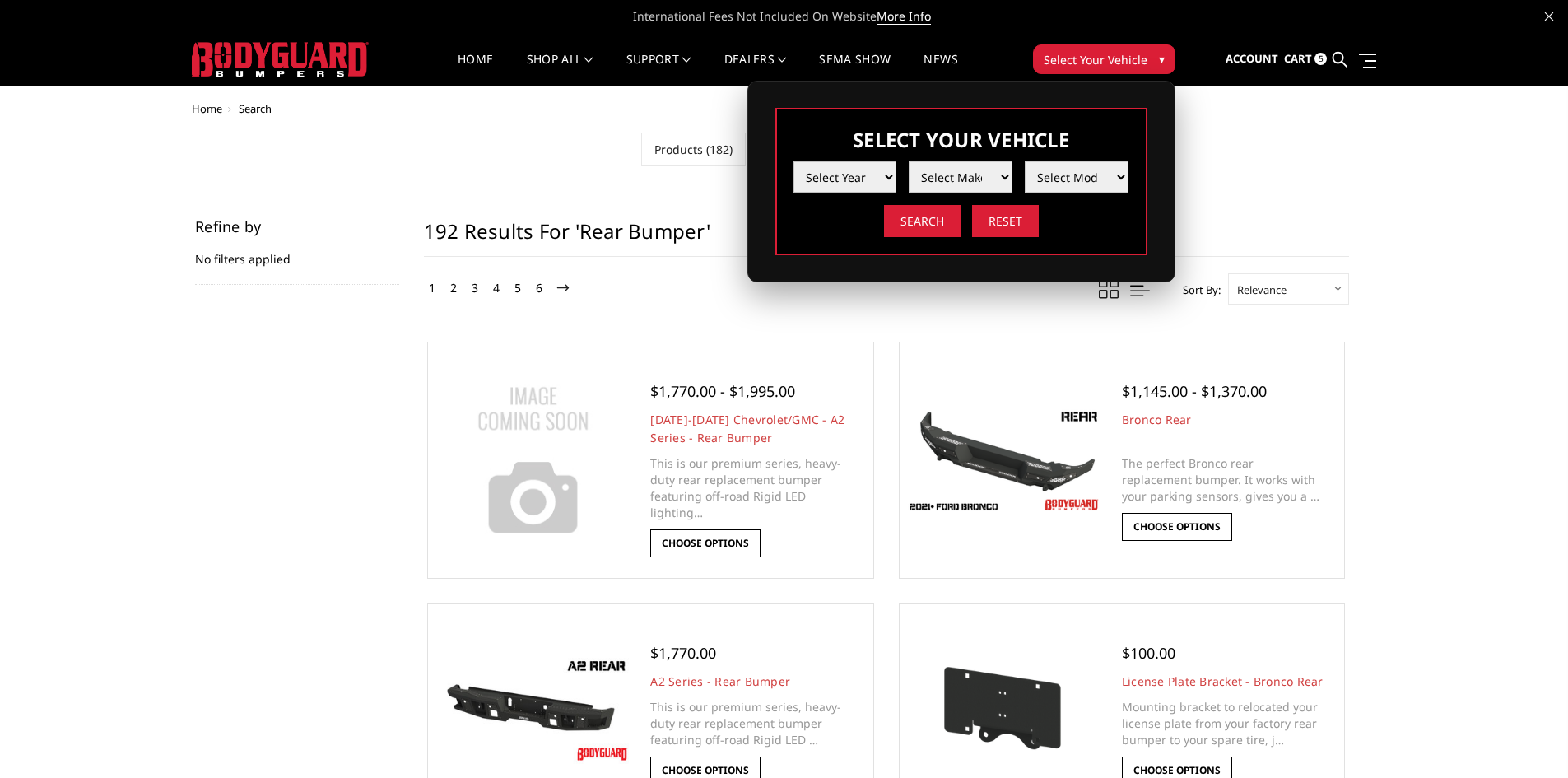
click at [886, 177] on select "Select Year [DATE] 2024 2023 2022 2021 2020 2019 2018 2017 2016 2015 2014 2013 …" at bounding box center [845, 177] width 104 height 32
select select "yr_2022"
click at [794, 162] on select "Select Year [DATE] 2024 2023 2022 2021 2020 2019 2018 2017 2016 2015 2014 2013 …" at bounding box center [845, 177] width 104 height 32
click at [971, 171] on select "Select Make Chevrolet Ford GMC Ram Toyota" at bounding box center [961, 177] width 104 height 32
select select "mk_ford"
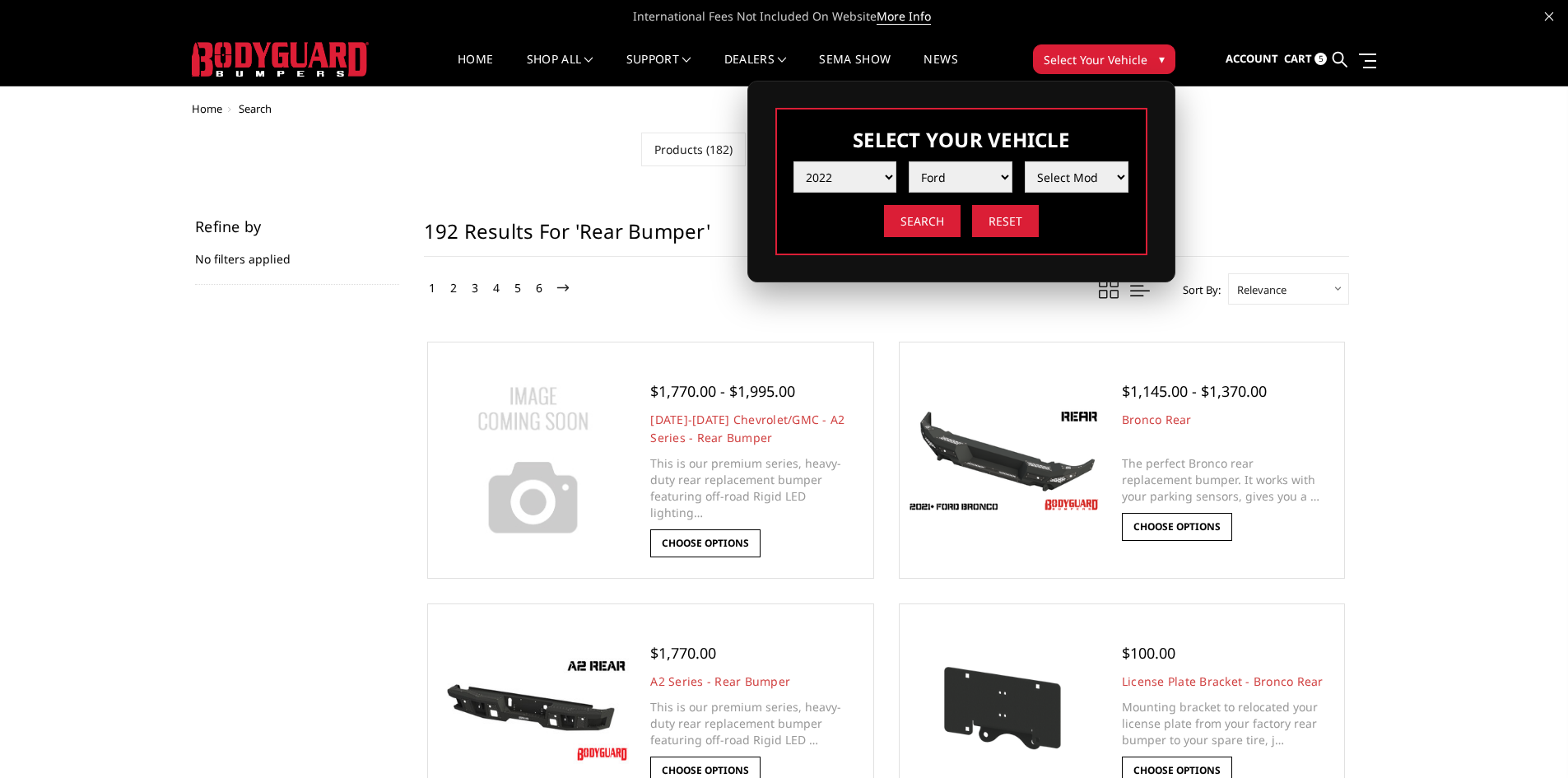
click at [909, 162] on select "Select Make Chevrolet Ford GMC Ram Toyota" at bounding box center [961, 177] width 104 height 32
click at [1088, 176] on select "Select Model F150 F150 Raptor F250 / F350 F450 / F550" at bounding box center [1076, 177] width 104 height 32
select select "md_f450-f550"
click at [1025, 162] on select "Select Model F150 F150 Raptor F250 / F350 F450 / F550" at bounding box center [1076, 177] width 104 height 32
click at [1006, 223] on input "Reset" at bounding box center [1006, 221] width 67 height 33
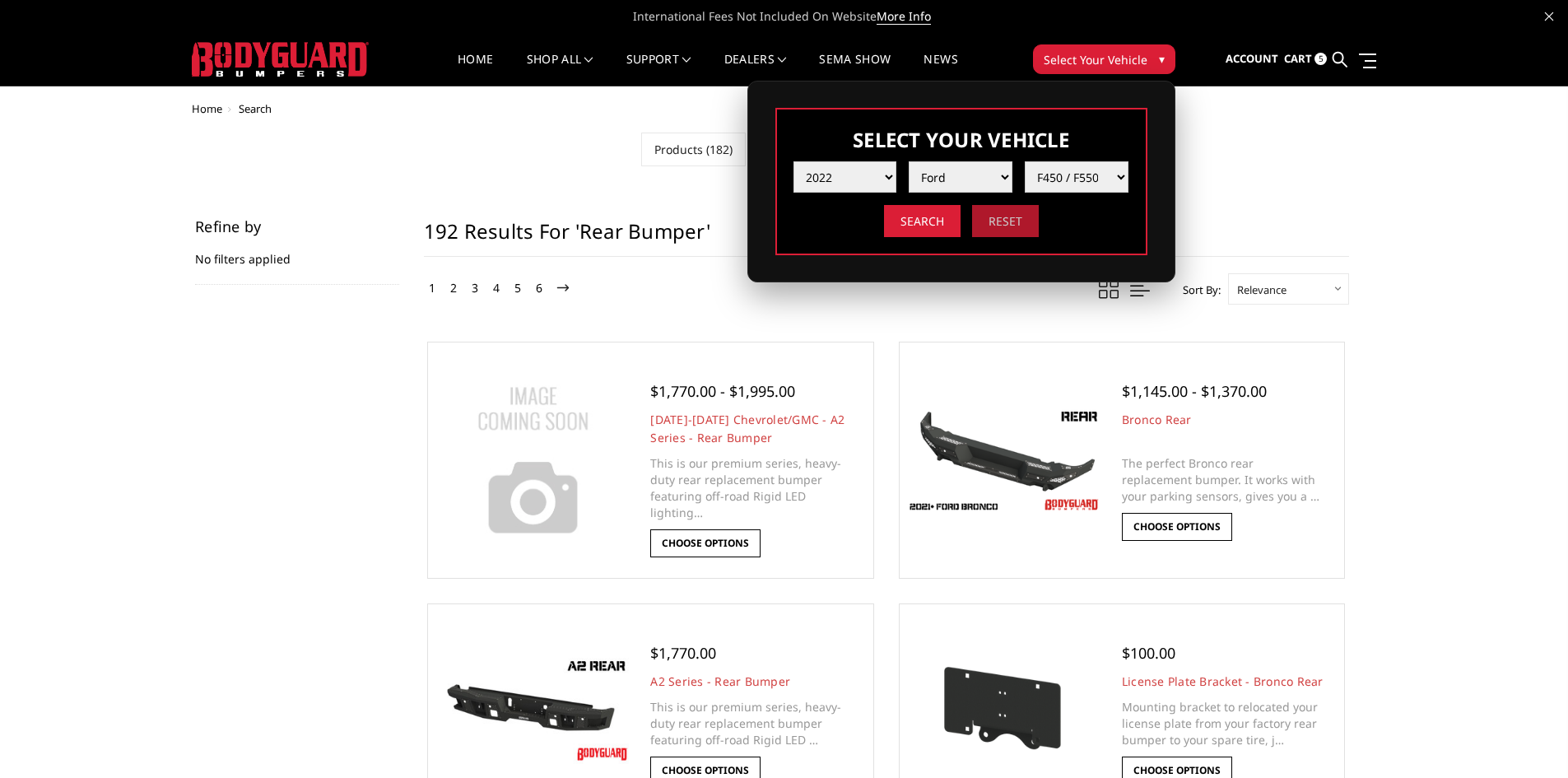
select select "-1"
click at [942, 218] on input "Search" at bounding box center [923, 221] width 77 height 33
click at [882, 181] on select "Select Year [DATE] 2024 2023 2022 2021 2020 2019 2018 2017 2016 2015 2014 2013 …" at bounding box center [845, 177] width 104 height 32
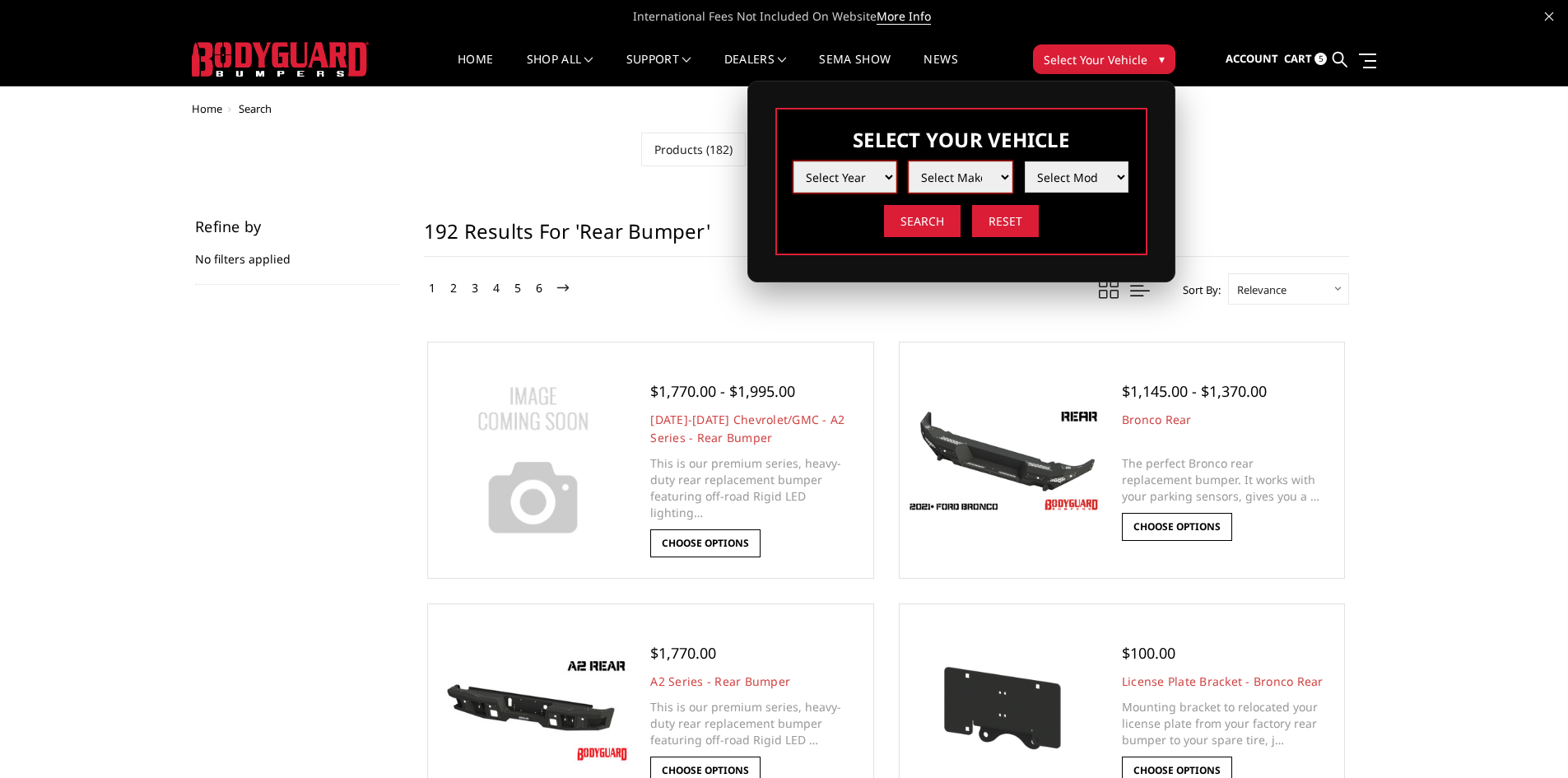
select select "yr_2022"
click at [794, 162] on select "Select Year [DATE] 2024 2023 2022 2021 2020 2019 2018 2017 2016 2015 2014 2013 …" at bounding box center [845, 177] width 104 height 32
click at [963, 181] on select "Select Make Chevrolet Ford GMC Ram Toyota" at bounding box center [961, 177] width 104 height 32
select select "mk_ford"
click at [909, 162] on select "Select Make Chevrolet Ford GMC Ram Toyota" at bounding box center [961, 177] width 104 height 32
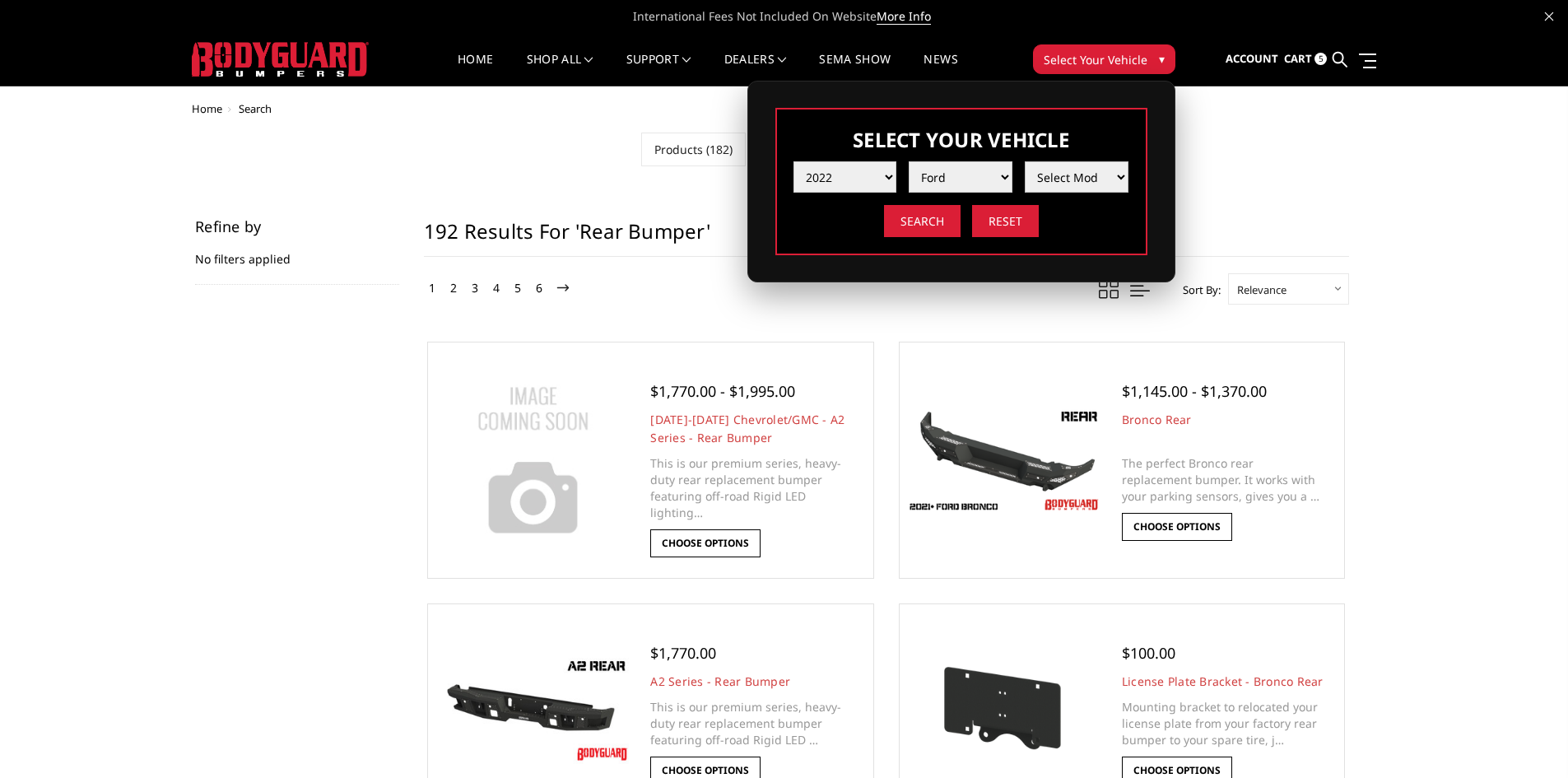
click at [1098, 177] on select "Select Model F150 F150 Raptor F250 / F350 F450 / F550" at bounding box center [1076, 177] width 104 height 32
select select "md_f450-f550"
click at [1025, 162] on select "Select Model F150 F150 Raptor F250 / F350 F450 / F550" at bounding box center [1076, 177] width 104 height 32
click at [920, 214] on input "Search" at bounding box center [923, 221] width 77 height 33
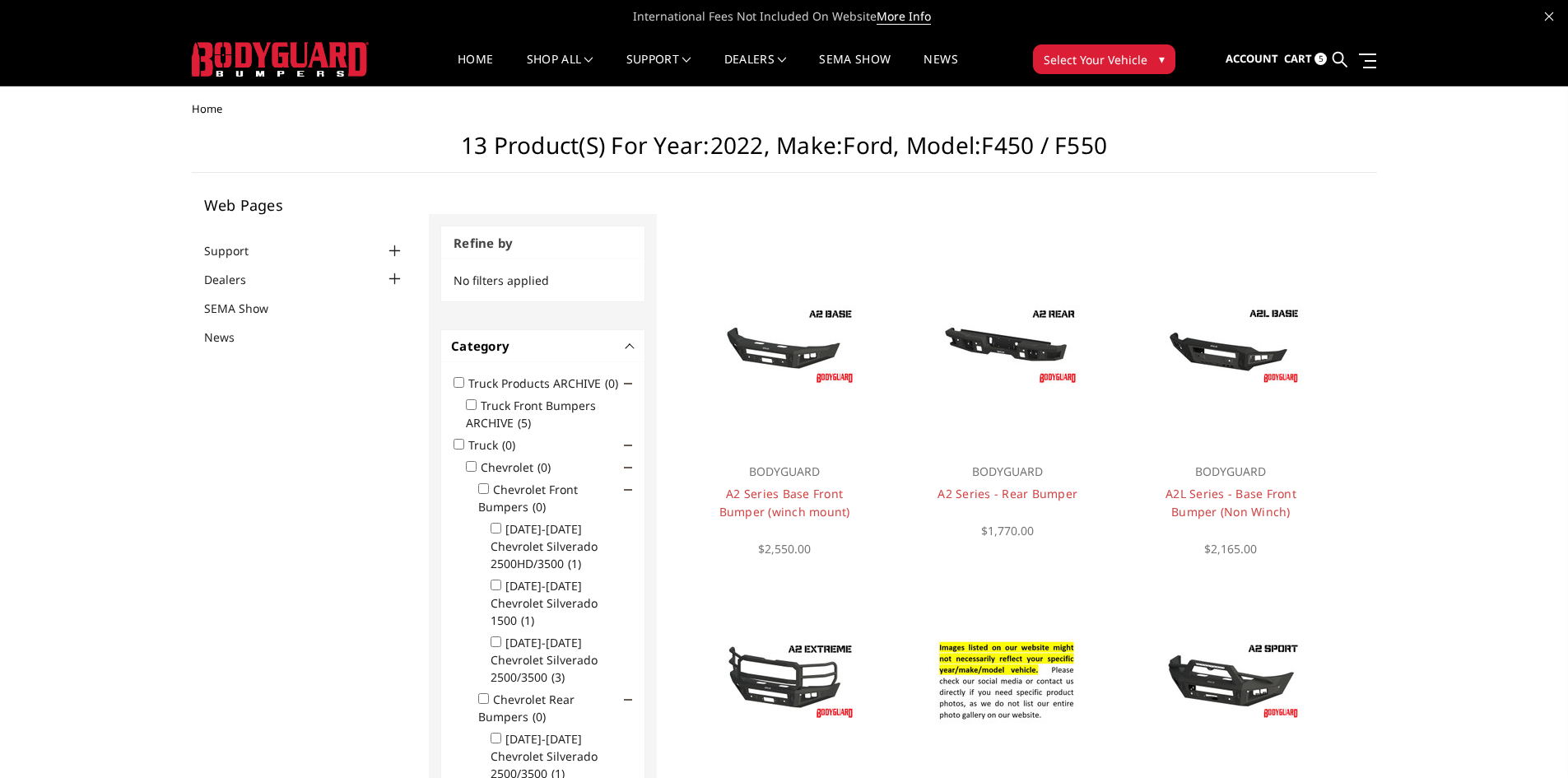
click at [1294, 57] on span "Cart" at bounding box center [1298, 58] width 28 height 15
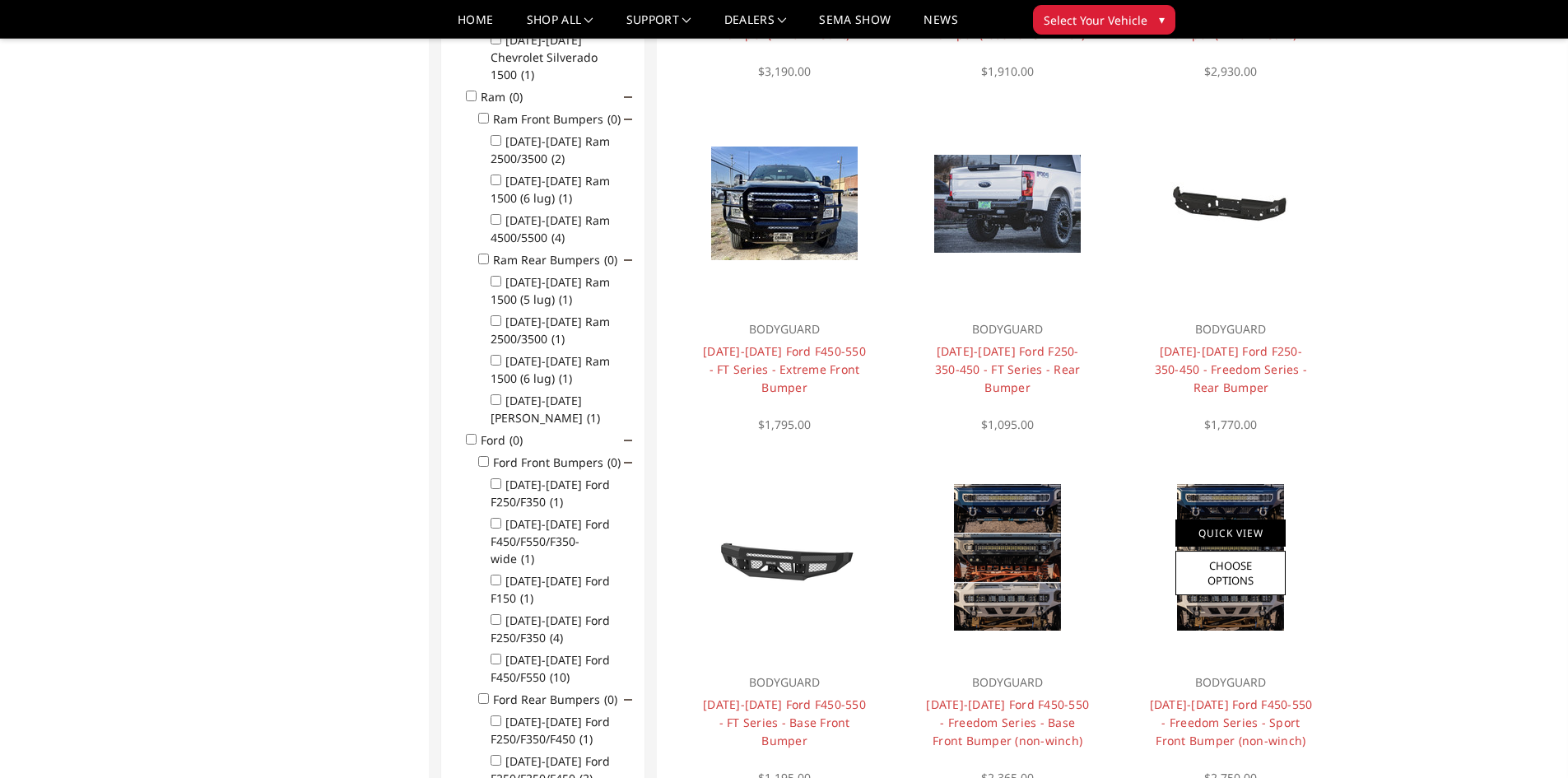
scroll to position [741, 0]
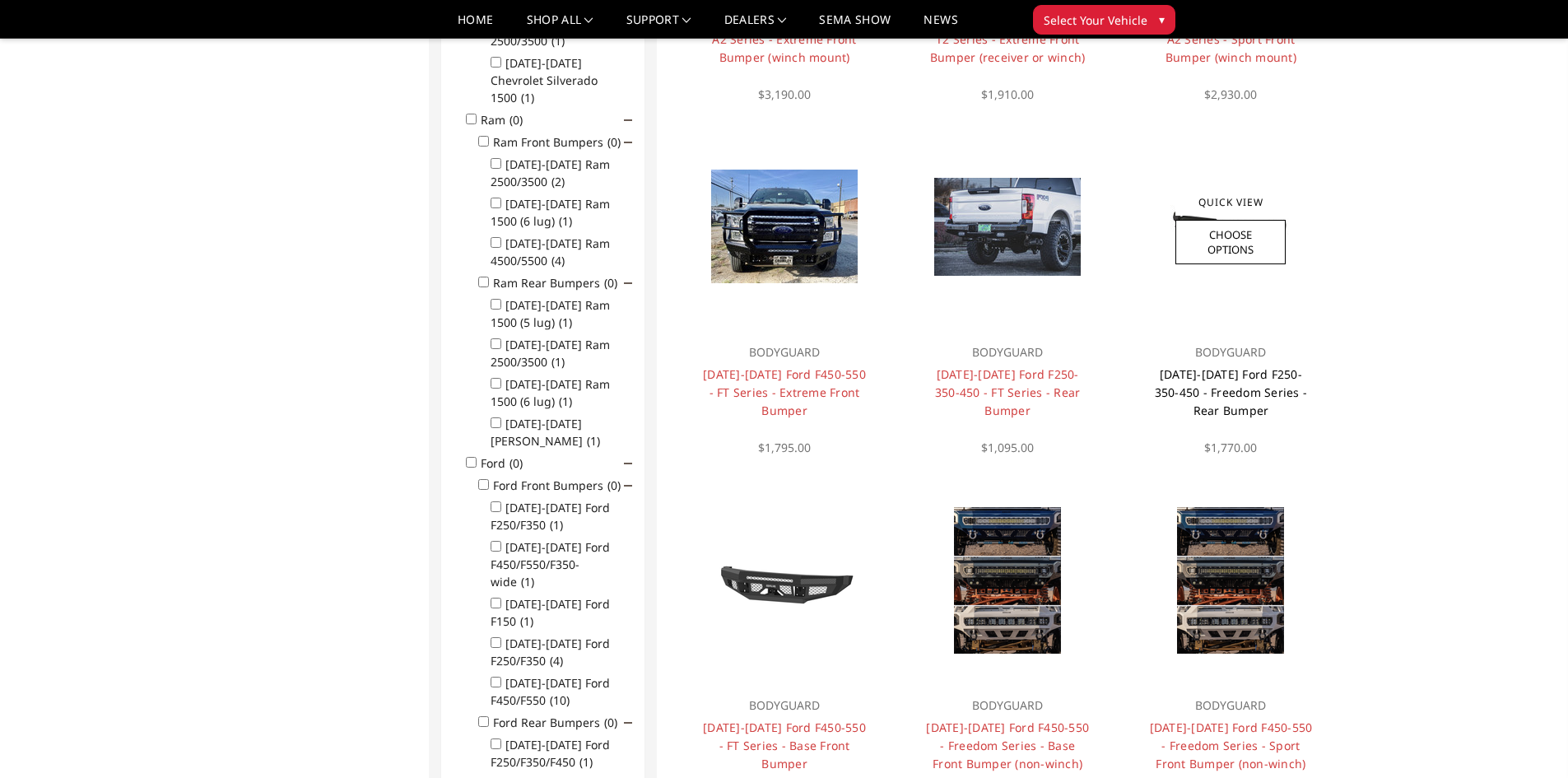
click at [1243, 388] on link "2017-2022 Ford F250-350-450 - Freedom Series - Rear Bumper" at bounding box center [1231, 391] width 153 height 52
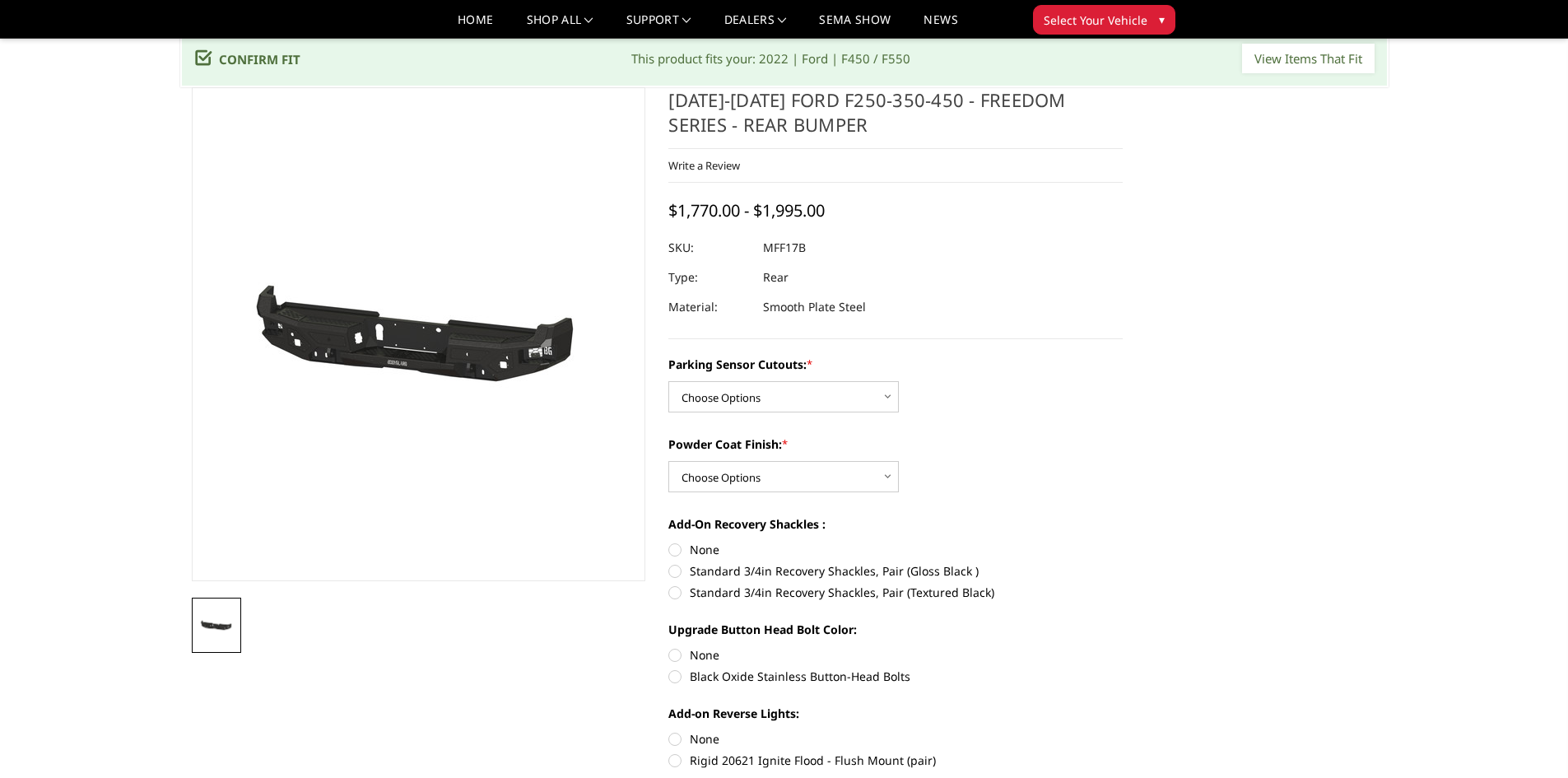
scroll to position [82, 0]
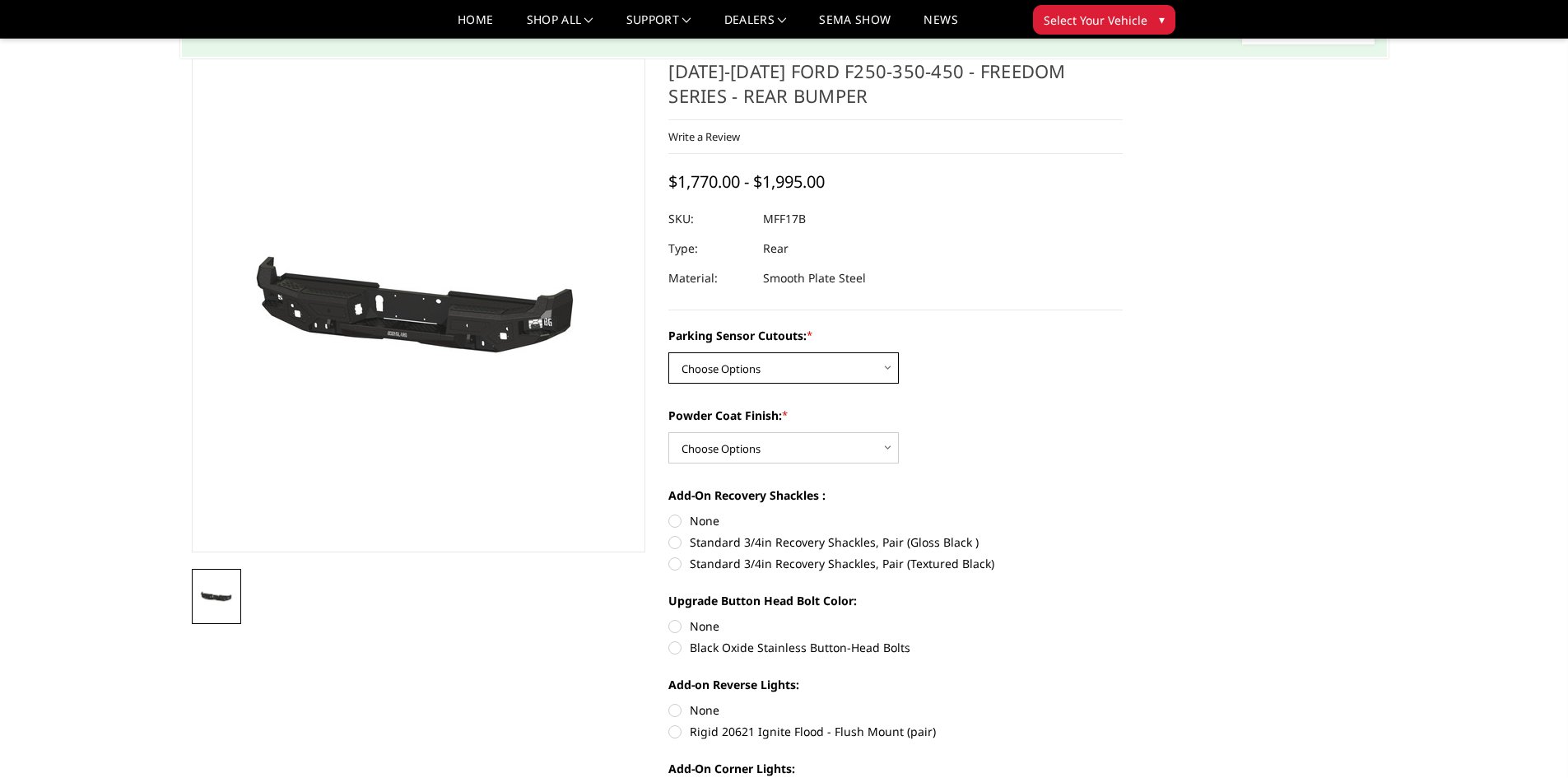
click at [877, 371] on select "Choose Options No - Without Parking Sensor Cutouts Yes - With Parking Sensor Cu…" at bounding box center [784, 368] width 231 height 32
select select "3074"
click at [669, 352] on select "Choose Options No - Without Parking Sensor Cutouts Yes - With Parking Sensor Cu…" at bounding box center [784, 368] width 231 height 32
click at [884, 451] on select "Choose Options Bare Metal Texture Black Powder Coat" at bounding box center [784, 448] width 231 height 32
select select "3076"
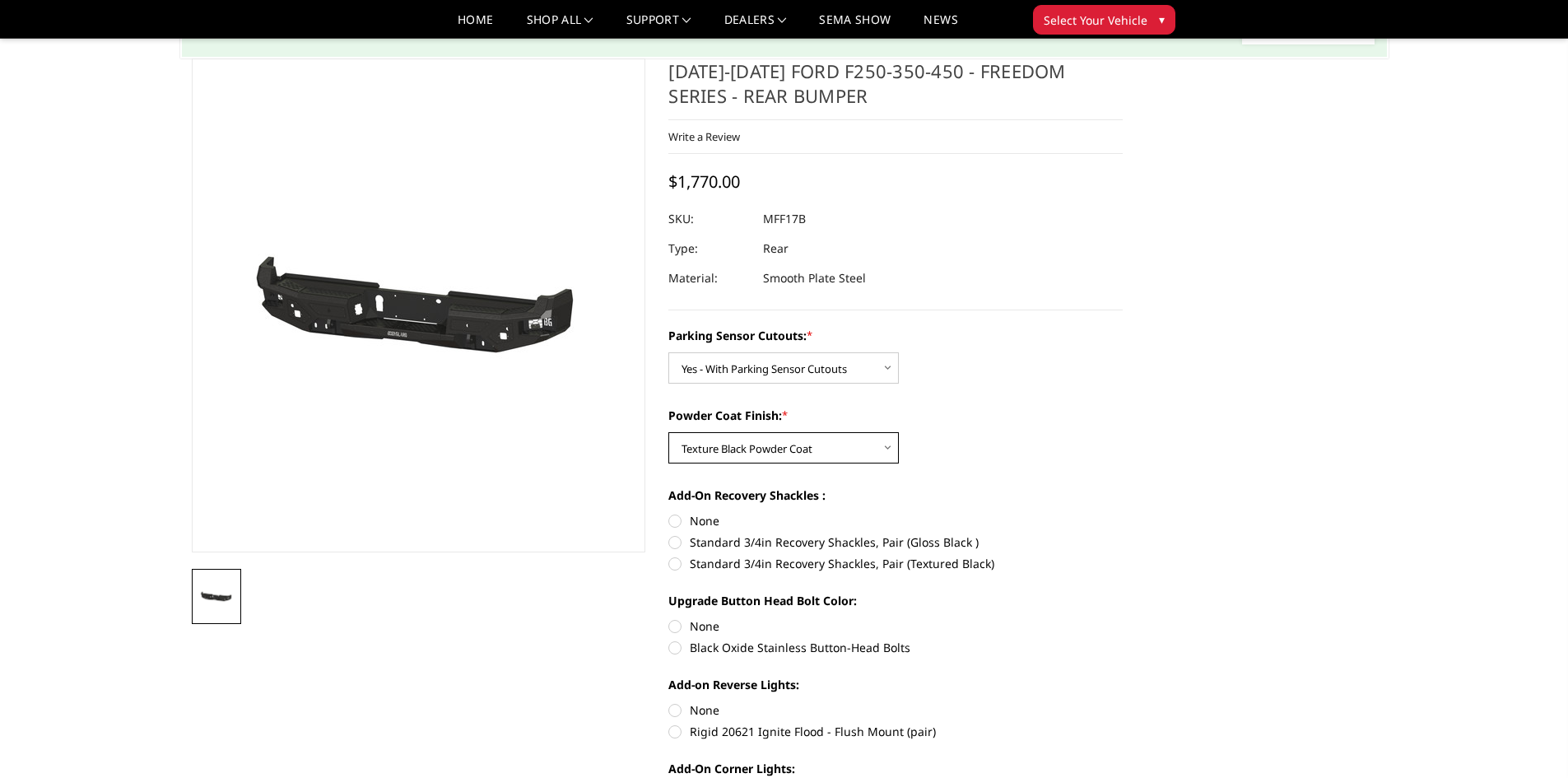
click at [669, 432] on select "Choose Options Bare Metal Texture Black Powder Coat" at bounding box center [784, 448] width 231 height 32
click at [841, 560] on label "Standard 3/4in Recovery Shackles, Pair (Textured Black)" at bounding box center [895, 564] width 455 height 18
click at [1123, 534] on input "Standard 3/4in Recovery Shackles, Pair (Textured Black)" at bounding box center [1123, 533] width 1 height 1
radio input "true"
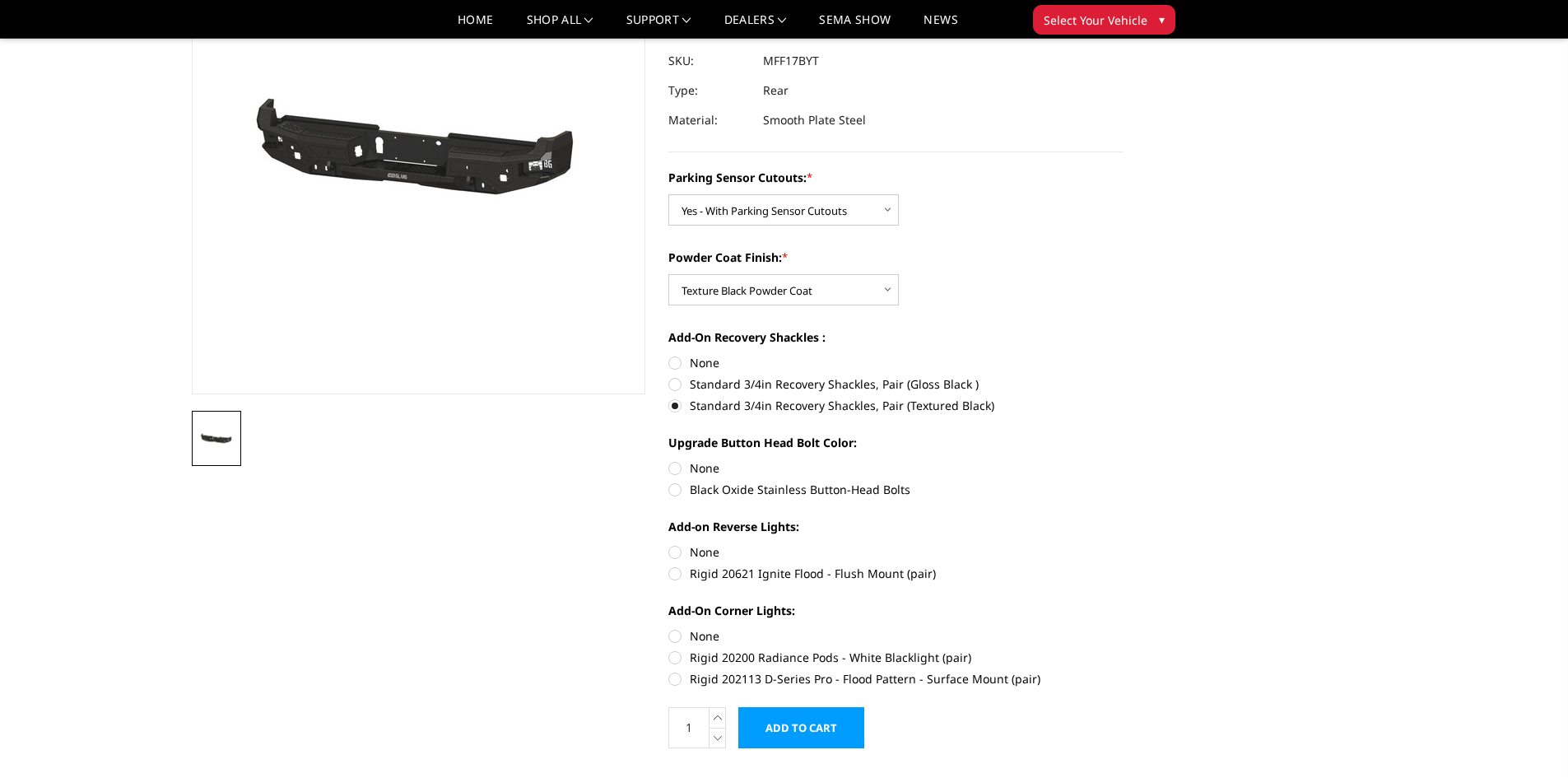
scroll to position [247, 0]
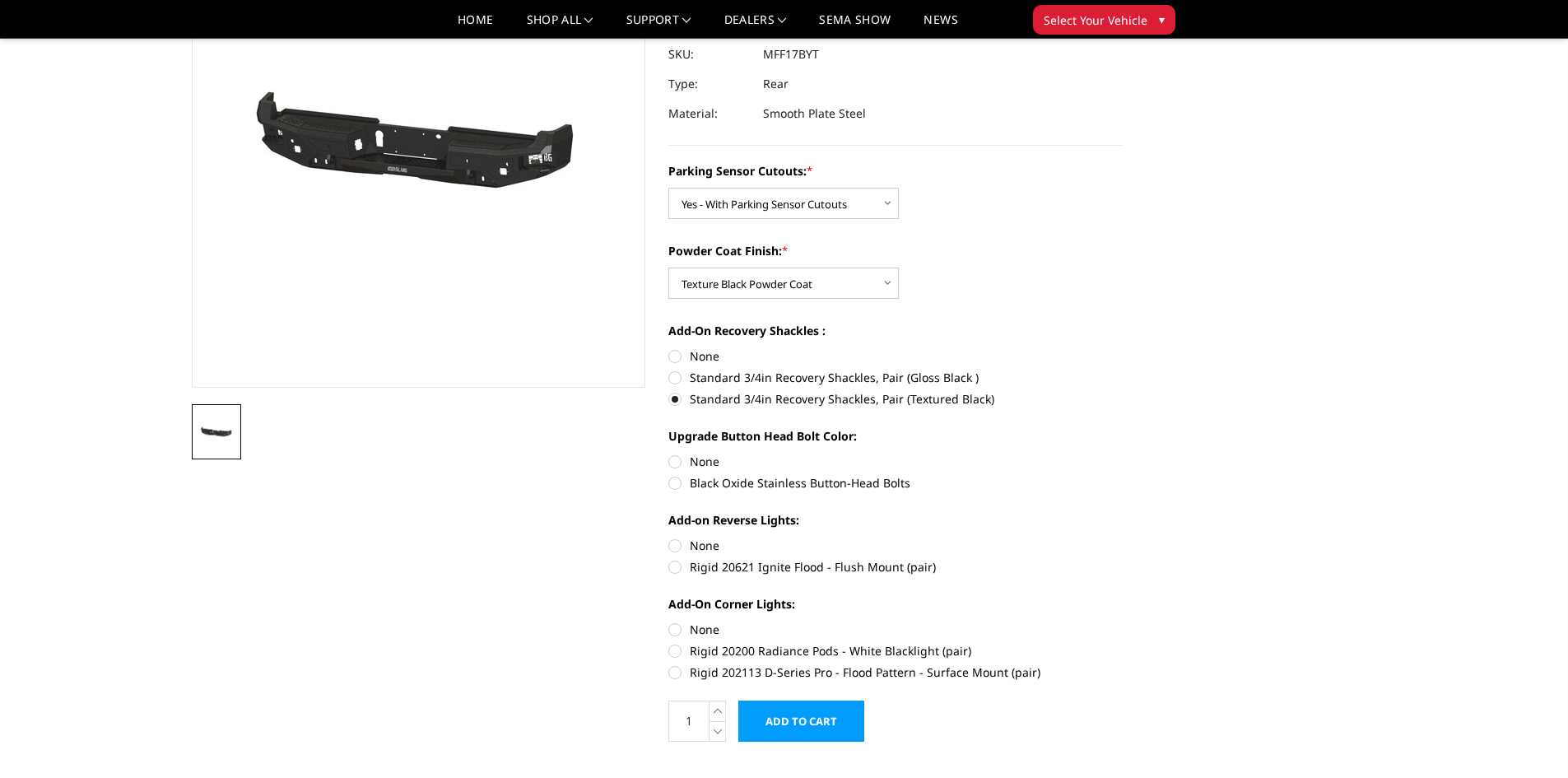
click at [805, 482] on label "Black Oxide Stainless Button-Head Bolts" at bounding box center [895, 483] width 455 height 18
click at [1123, 454] on input "Black Oxide Stainless Button-Head Bolts" at bounding box center [1123, 453] width 1 height 1
radio input "true"
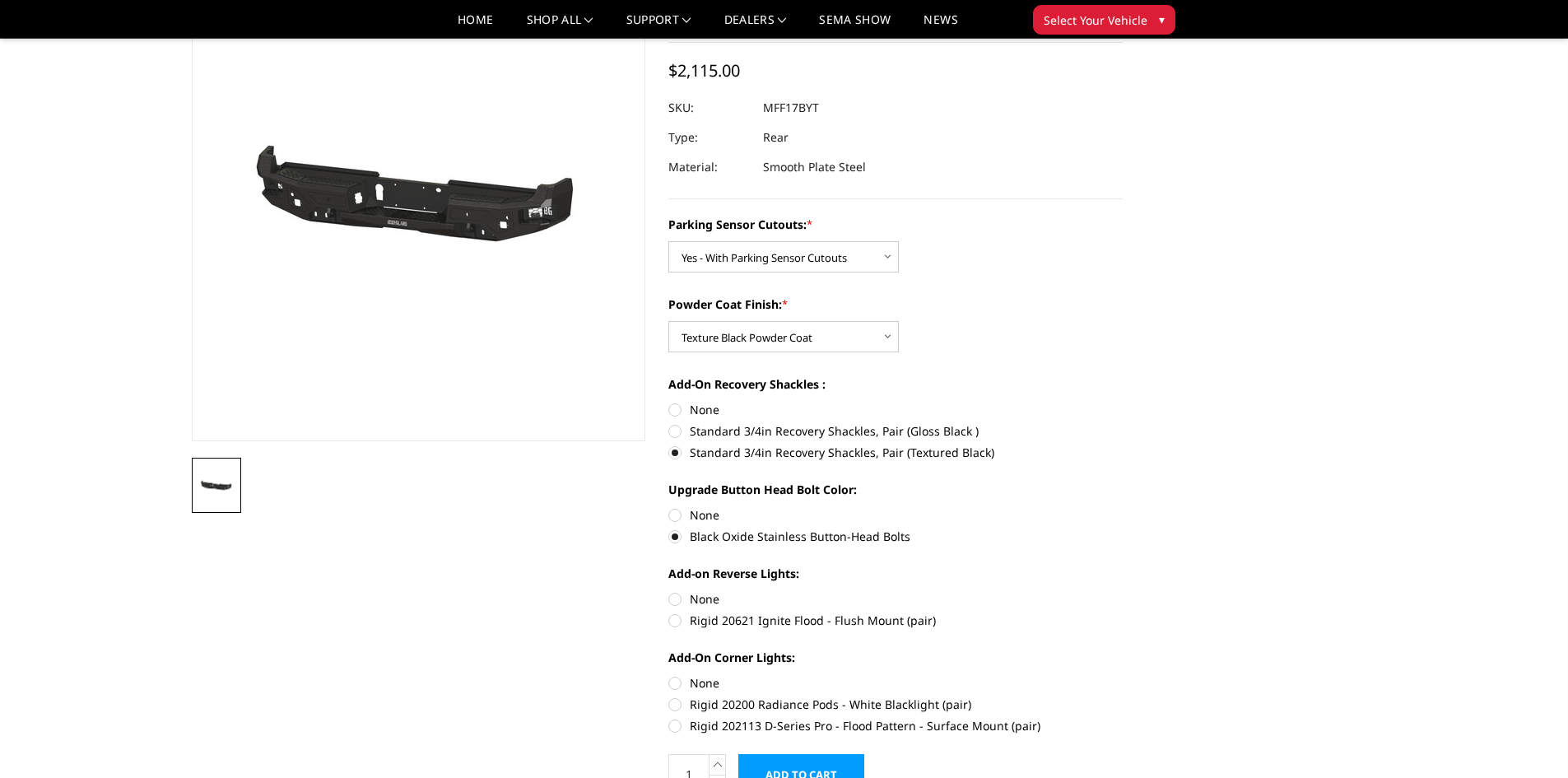
scroll to position [165, 0]
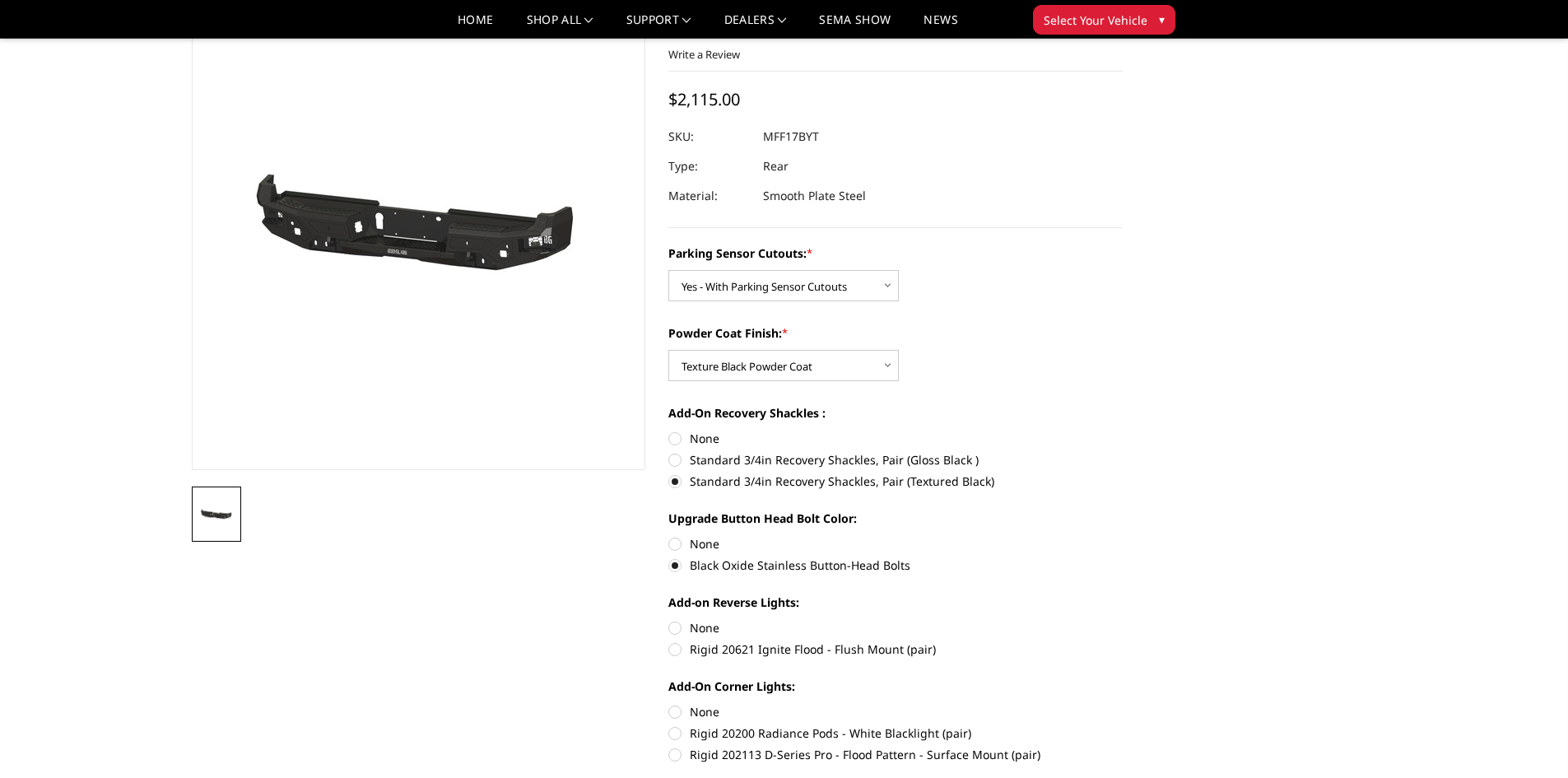
click at [759, 649] on label "Rigid 20621 Ignite Flood - Flush Mount (pair)" at bounding box center [895, 649] width 455 height 18
click at [1123, 620] on input "Rigid 20621 Ignite Flood - Flush Mount (pair)" at bounding box center [1123, 619] width 1 height 1
radio input "true"
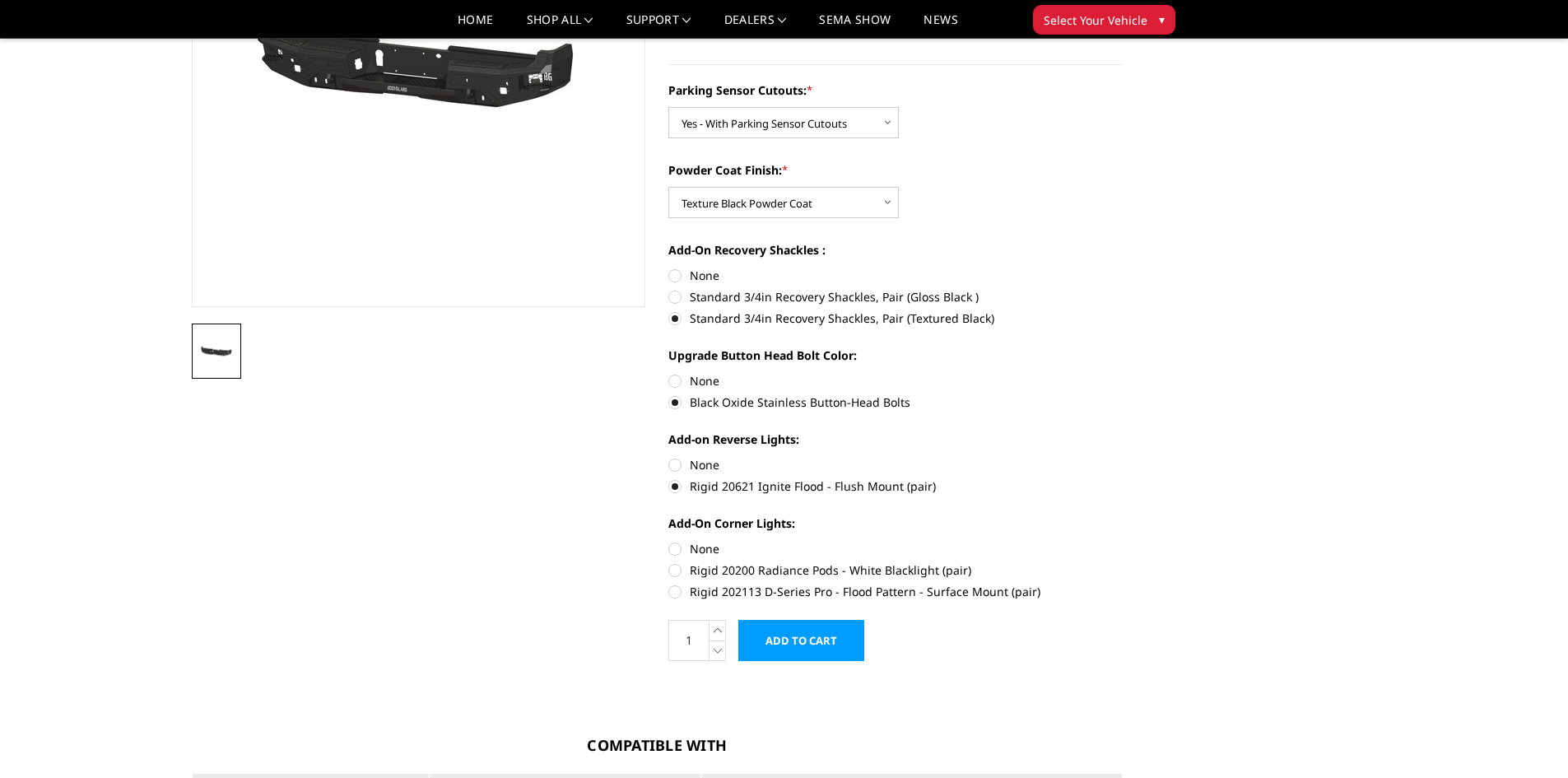
scroll to position [329, 0]
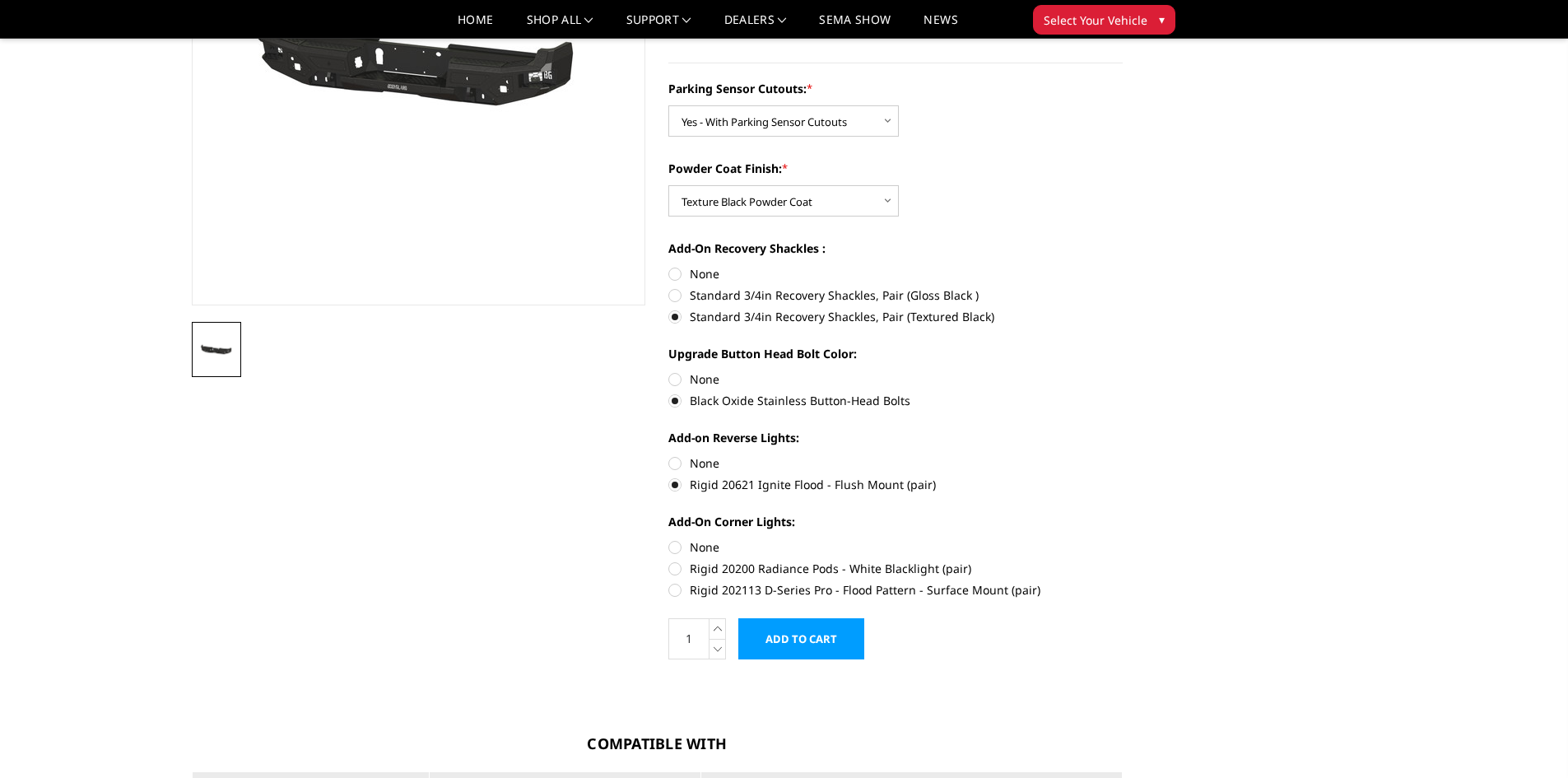
click at [819, 592] on label "Rigid 202113 D-Series Pro - Flood Pattern - Surface Mount (pair)" at bounding box center [895, 590] width 455 height 18
click at [1123, 560] on input "Rigid 202113 D-Series Pro - Flood Pattern - Surface Mount (pair)" at bounding box center [1123, 560] width 1 height 1
radio input "true"
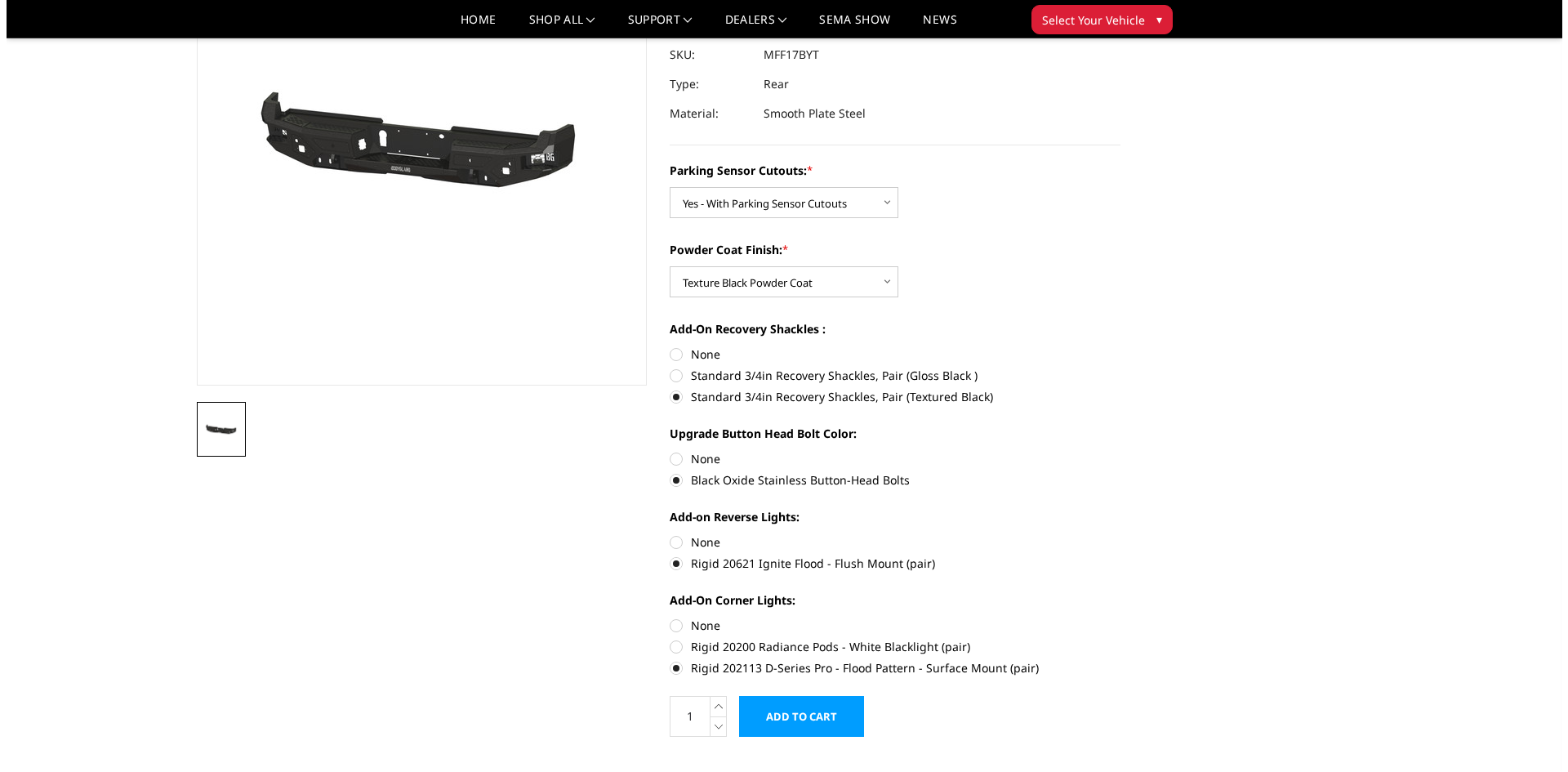
scroll to position [245, 0]
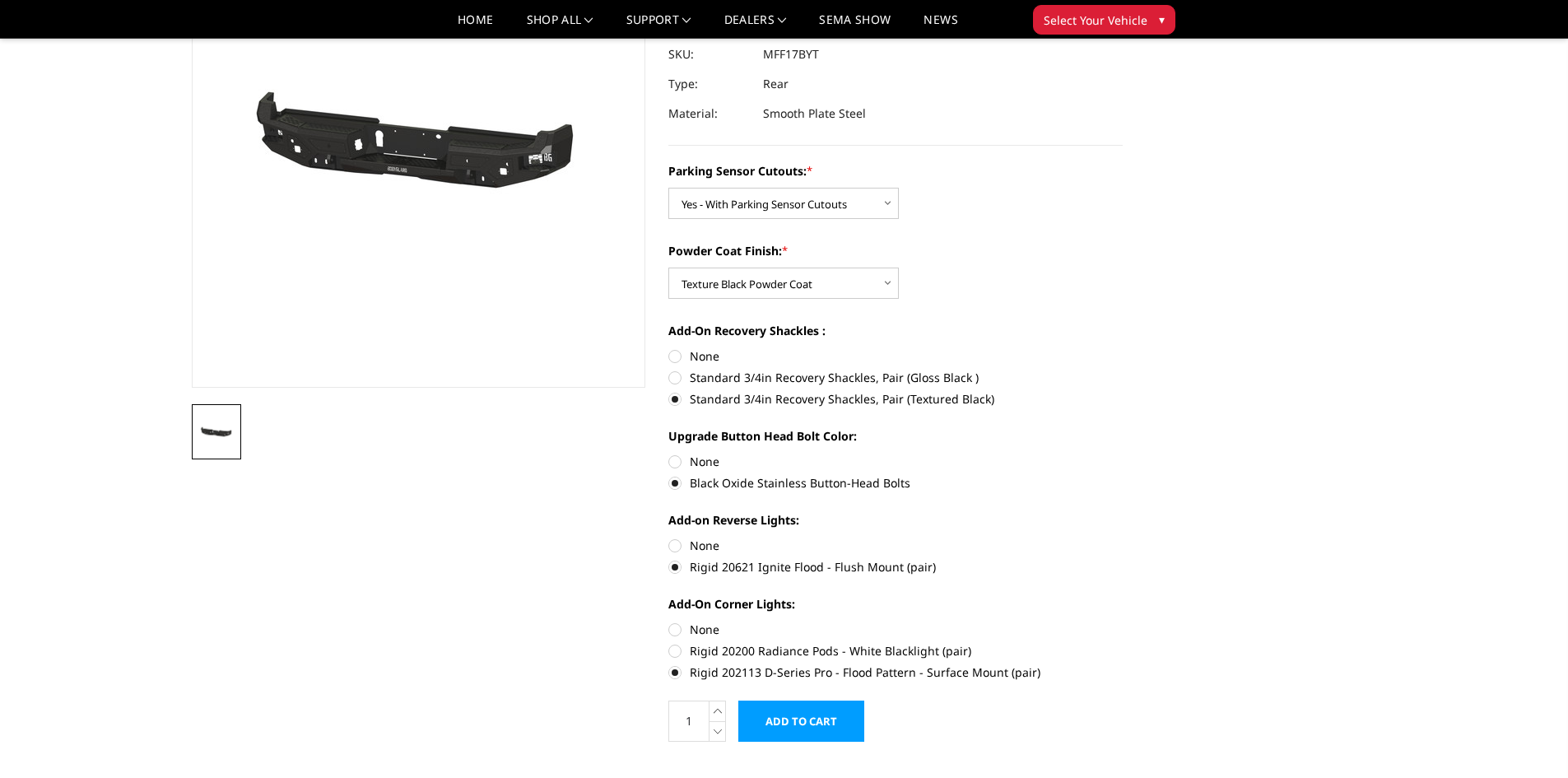
click at [792, 724] on input "Add to Cart" at bounding box center [802, 721] width 126 height 41
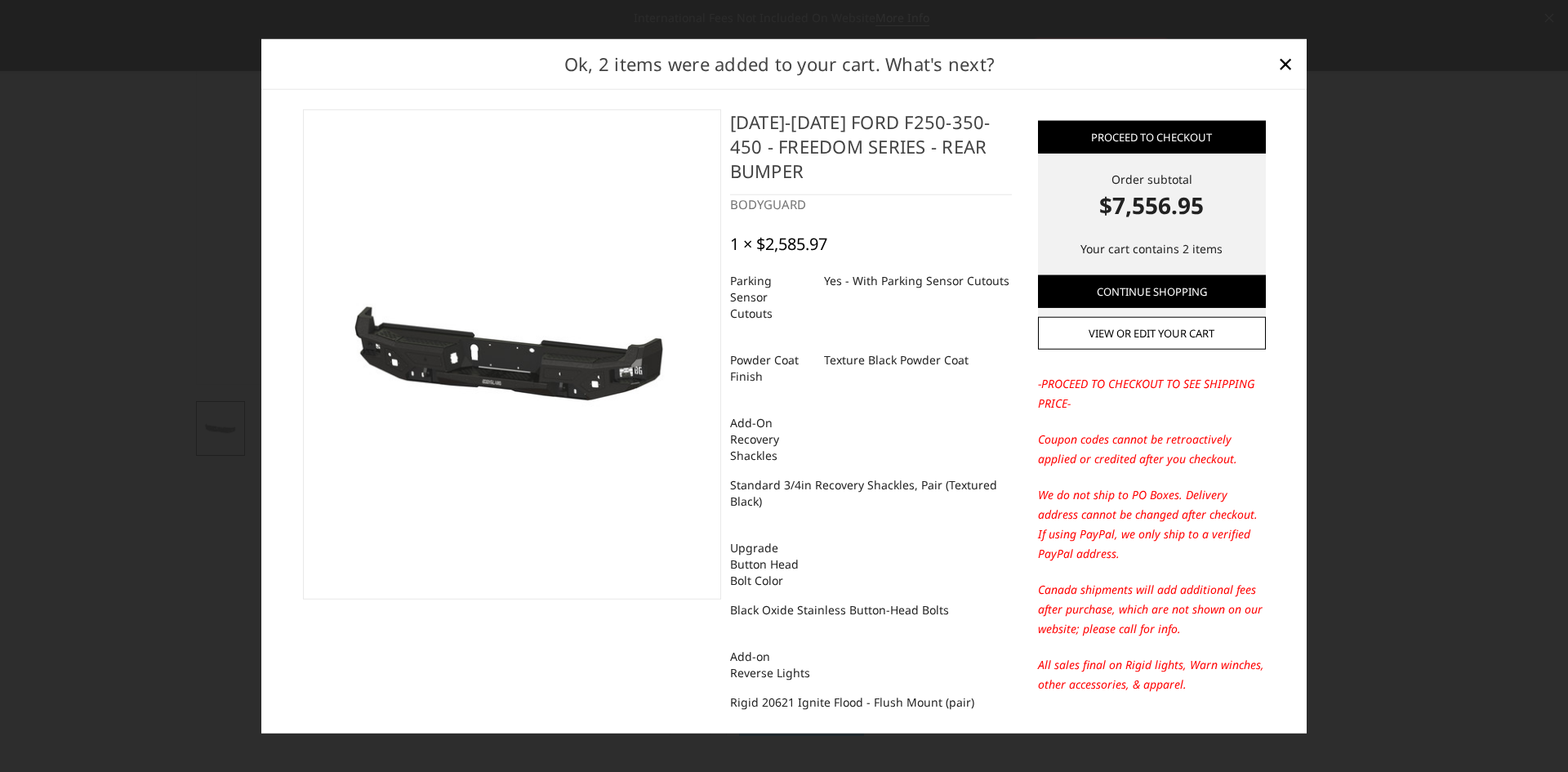
scroll to position [0, 0]
